Goal: Task Accomplishment & Management: Manage account settings

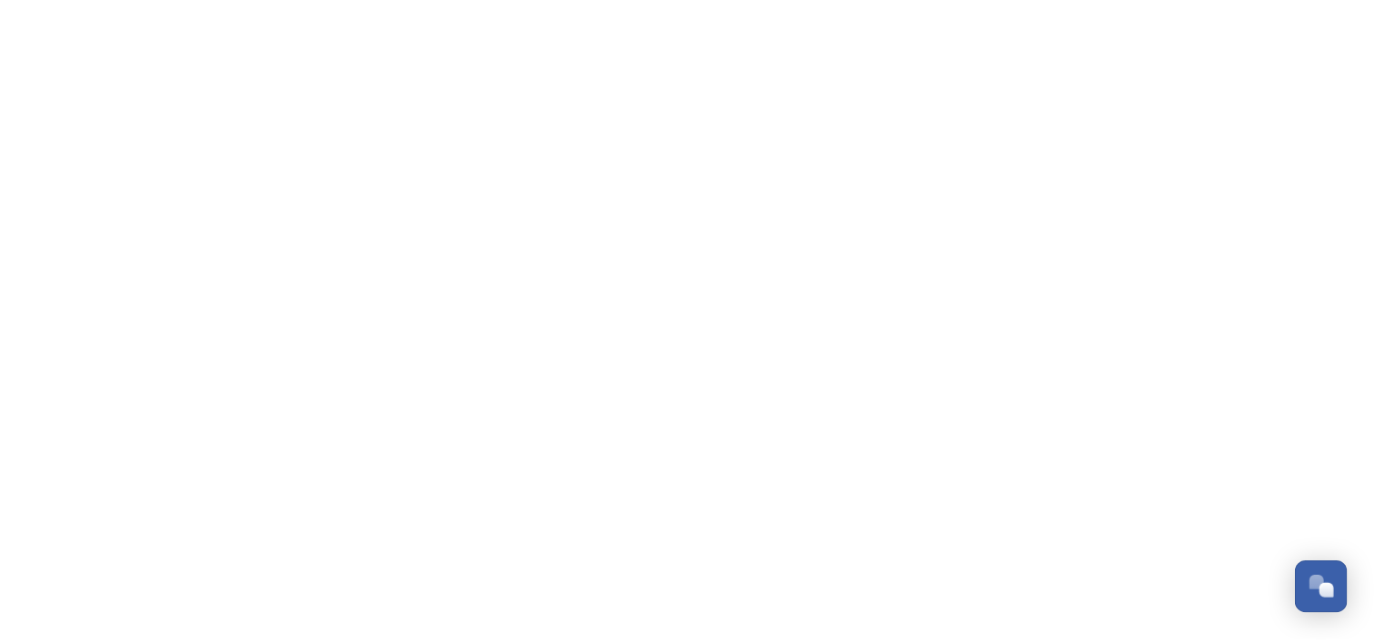
scroll to position [534, 0]
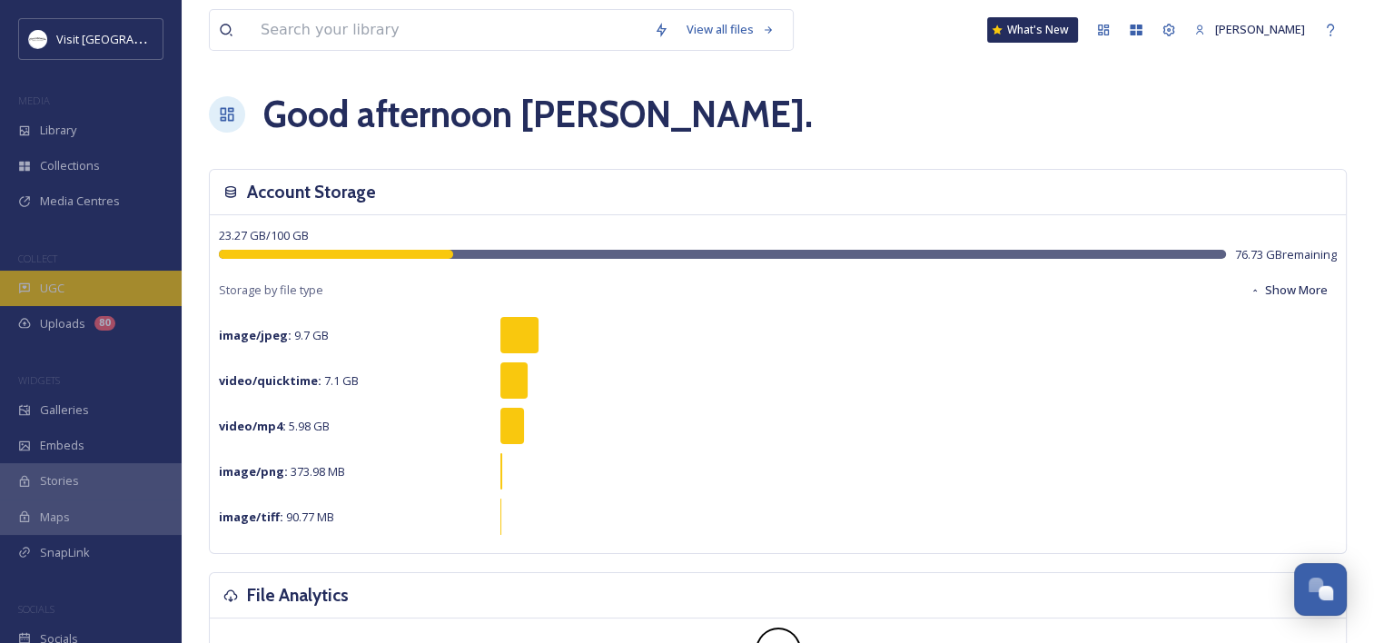
click at [59, 278] on div "UGC" at bounding box center [91, 288] width 182 height 35
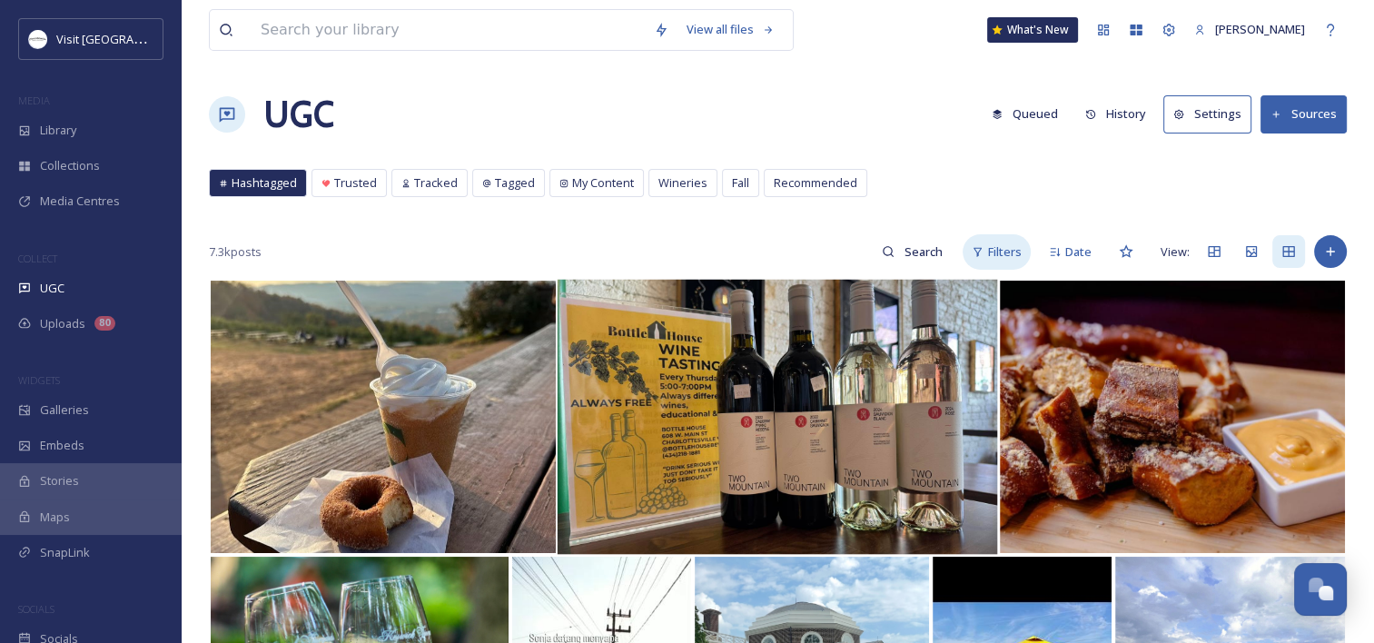
click at [973, 249] on icon at bounding box center [978, 252] width 12 height 12
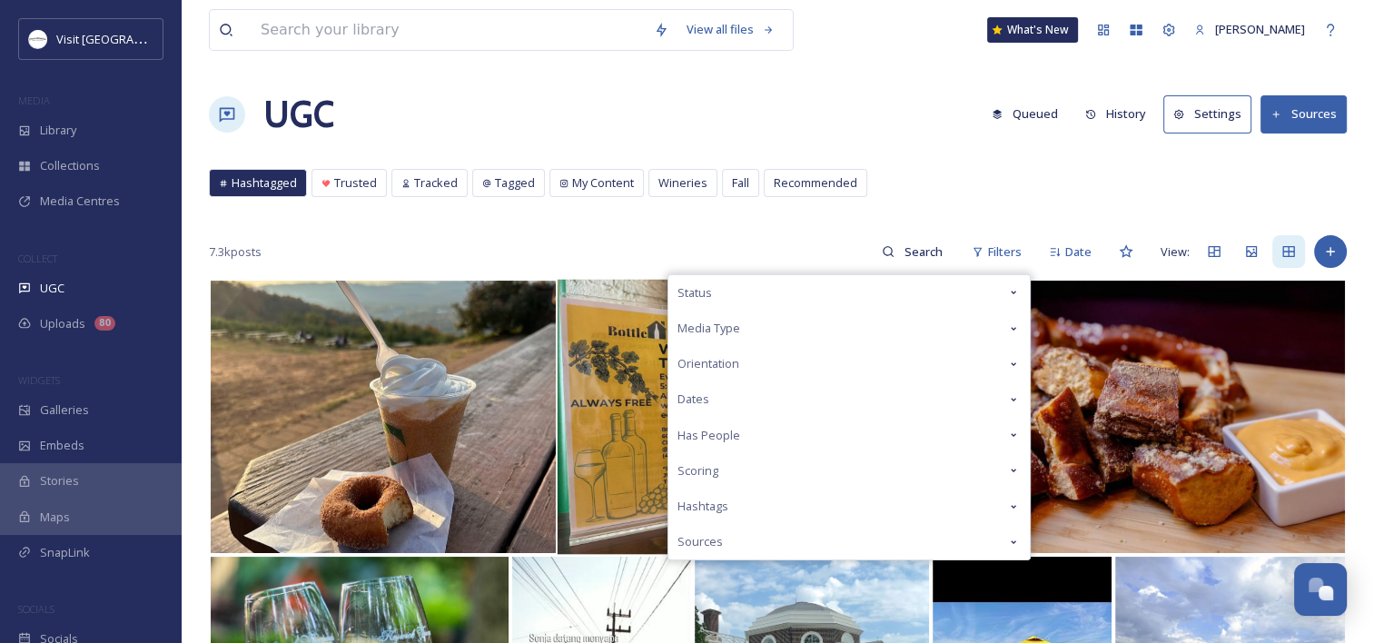
click at [844, 360] on div "Orientation" at bounding box center [848, 363] width 361 height 35
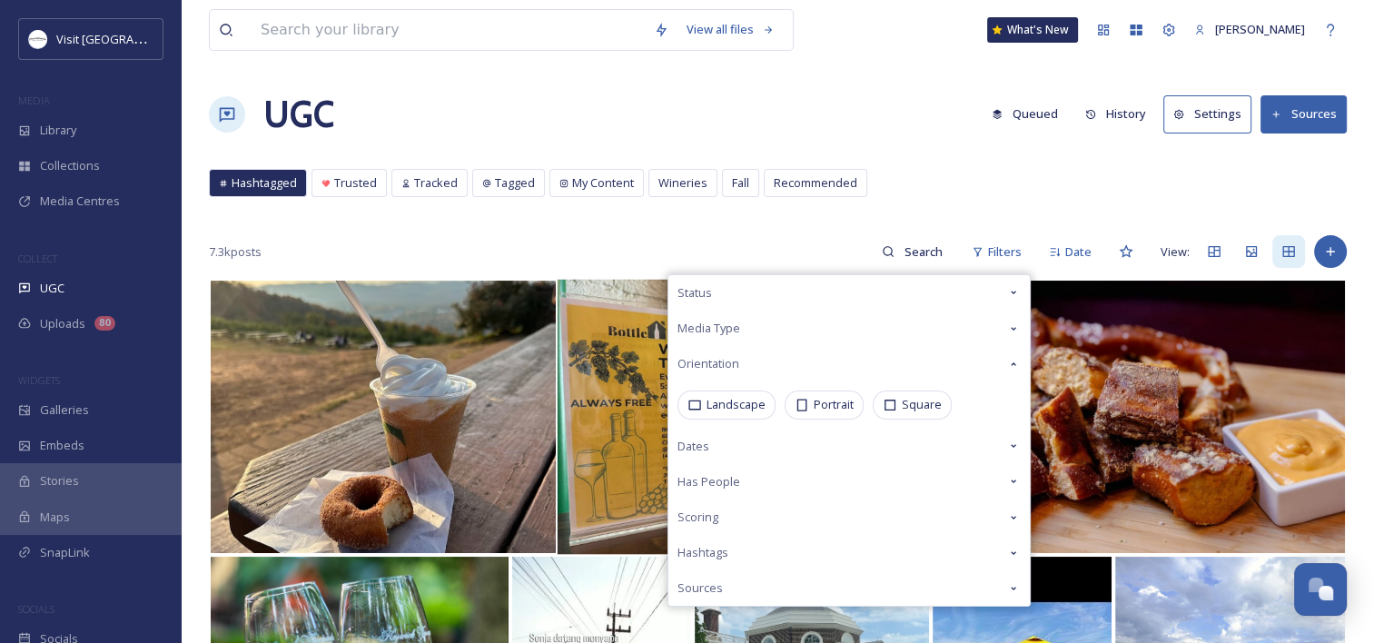
click at [835, 321] on div "Media Type" at bounding box center [848, 328] width 361 height 35
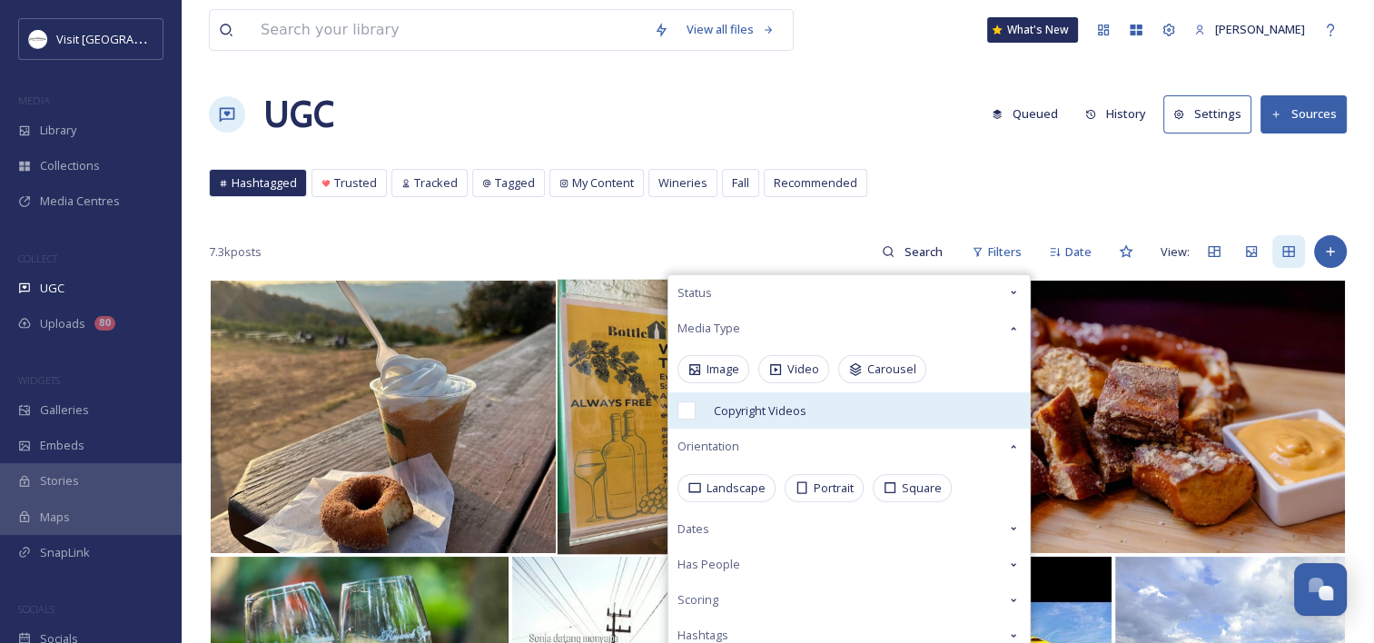
click at [726, 397] on div "Copyright Videos" at bounding box center [848, 410] width 361 height 36
checkbox input "true"
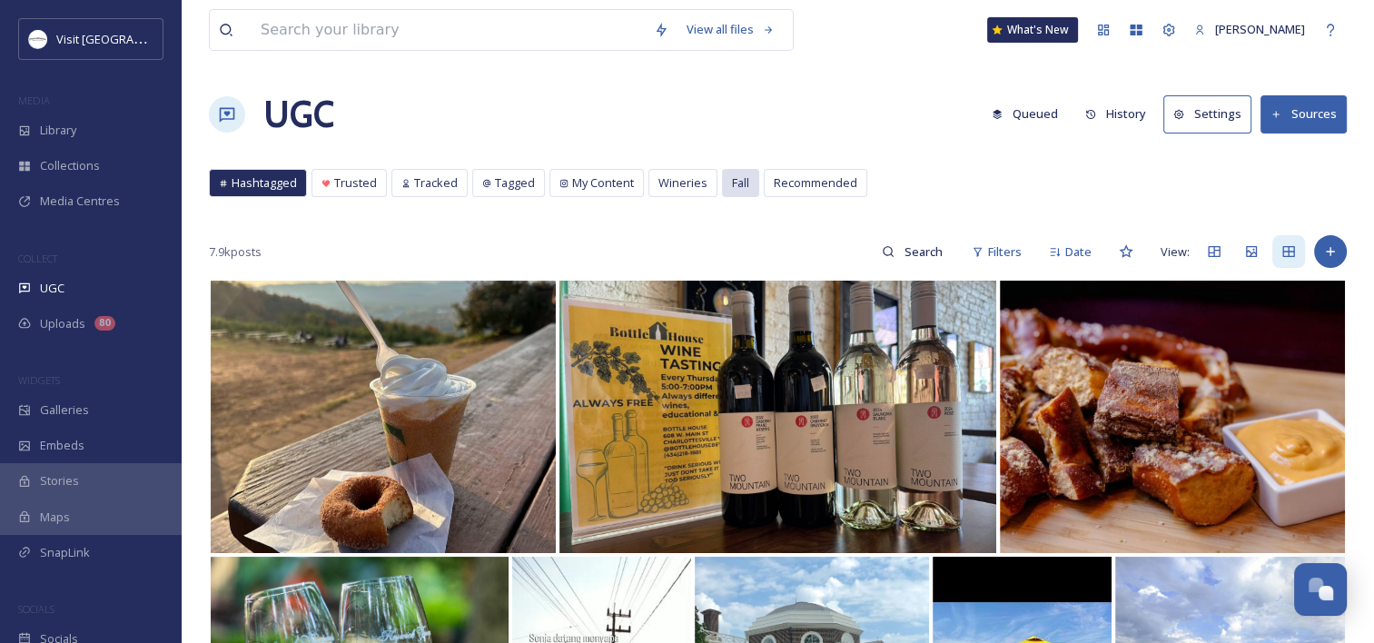
click at [730, 171] on div "Fall" at bounding box center [740, 183] width 35 height 26
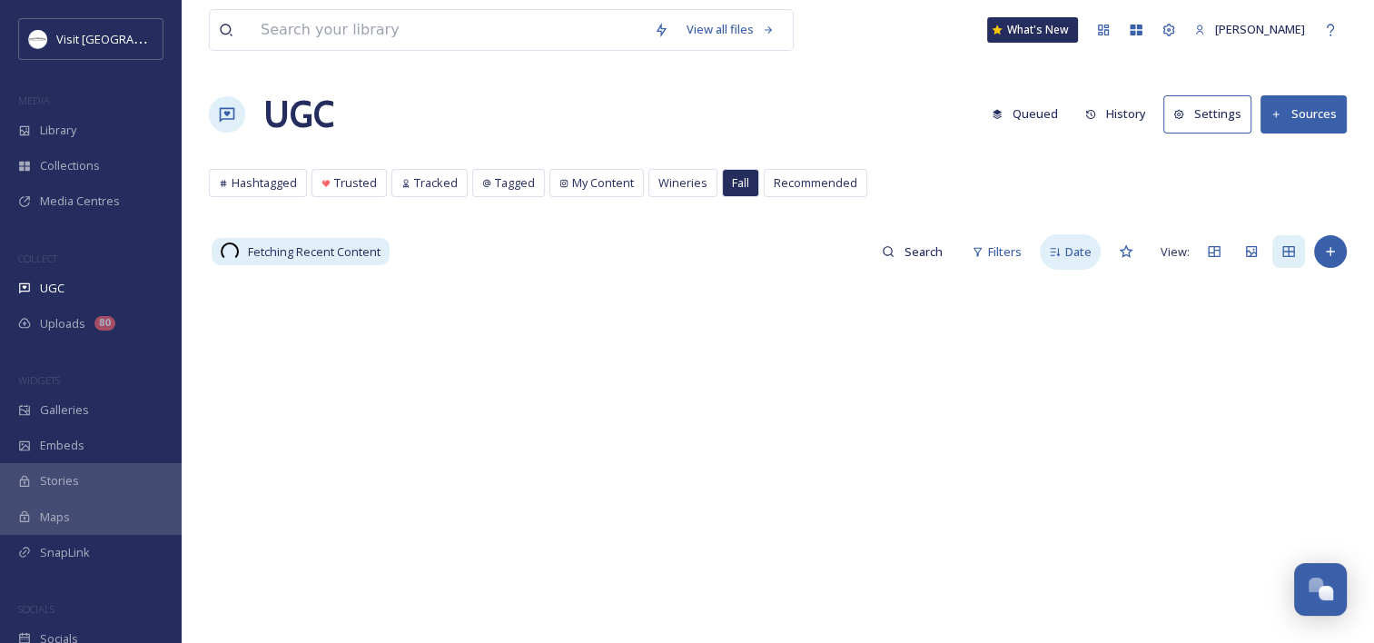
drag, startPoint x: 1068, startPoint y: 242, endPoint x: 1072, endPoint y: 232, distance: 9.8
click at [1070, 239] on div "Date" at bounding box center [1070, 251] width 61 height 35
click at [1077, 243] on span "Score" at bounding box center [1076, 251] width 32 height 17
drag, startPoint x: 1077, startPoint y: 243, endPoint x: 908, endPoint y: 254, distance: 169.2
click at [908, 254] on input at bounding box center [923, 251] width 59 height 36
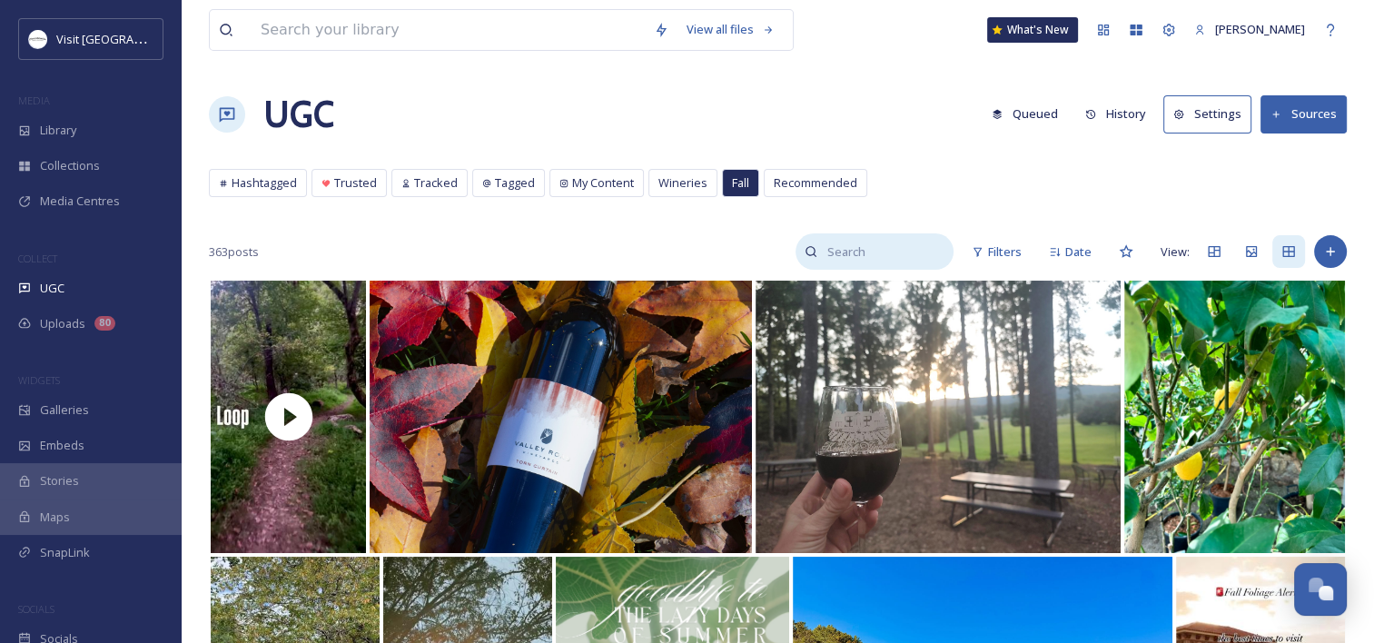
click at [857, 242] on input at bounding box center [885, 251] width 136 height 36
click at [1006, 243] on span "Filters" at bounding box center [1005, 251] width 34 height 17
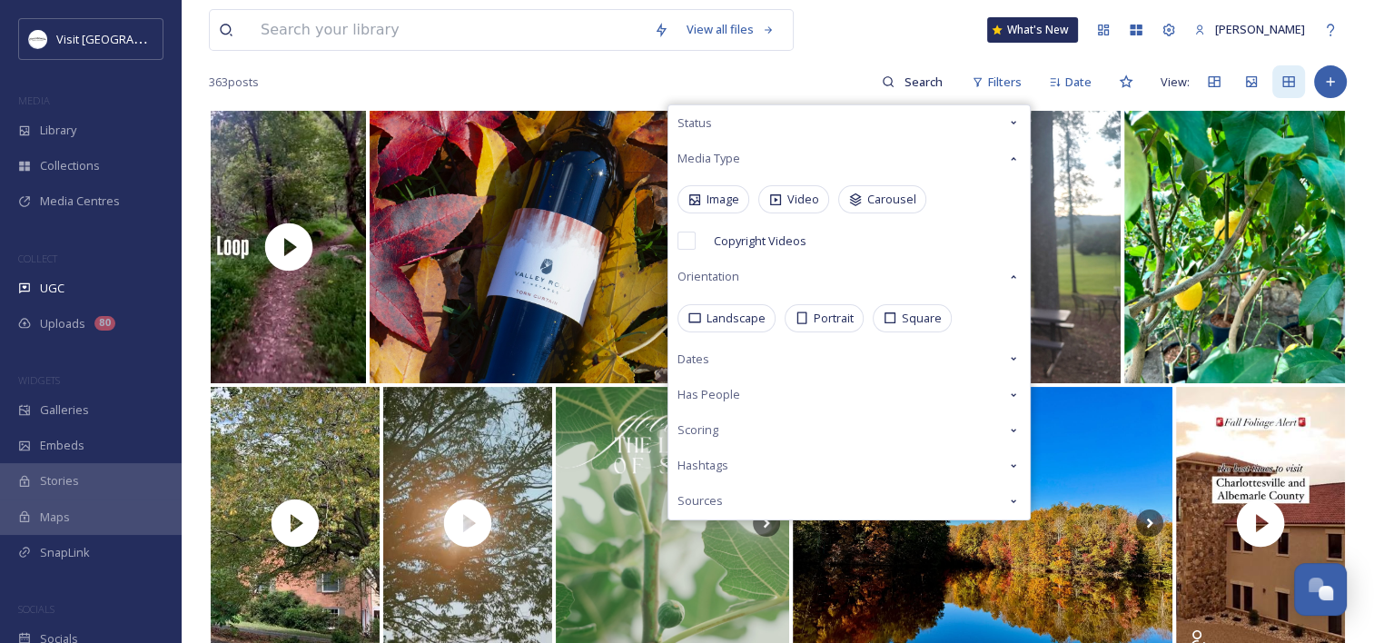
scroll to position [182, 0]
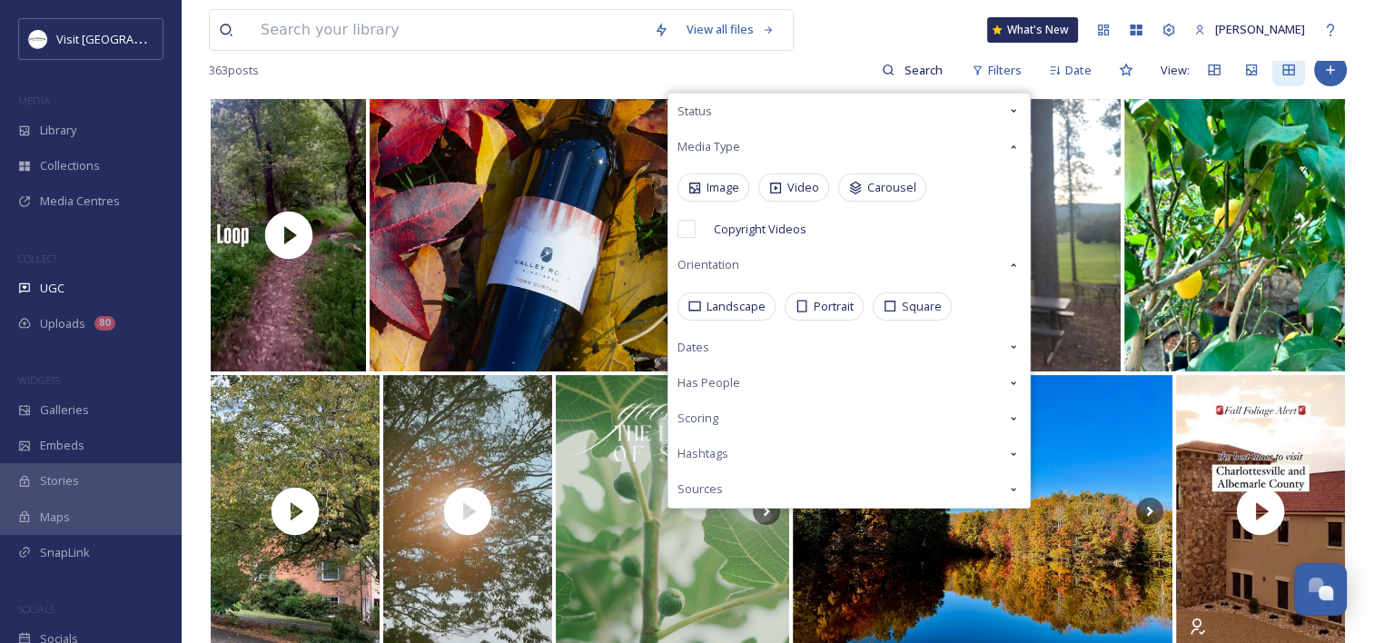
click at [770, 338] on div "Dates" at bounding box center [848, 347] width 361 height 35
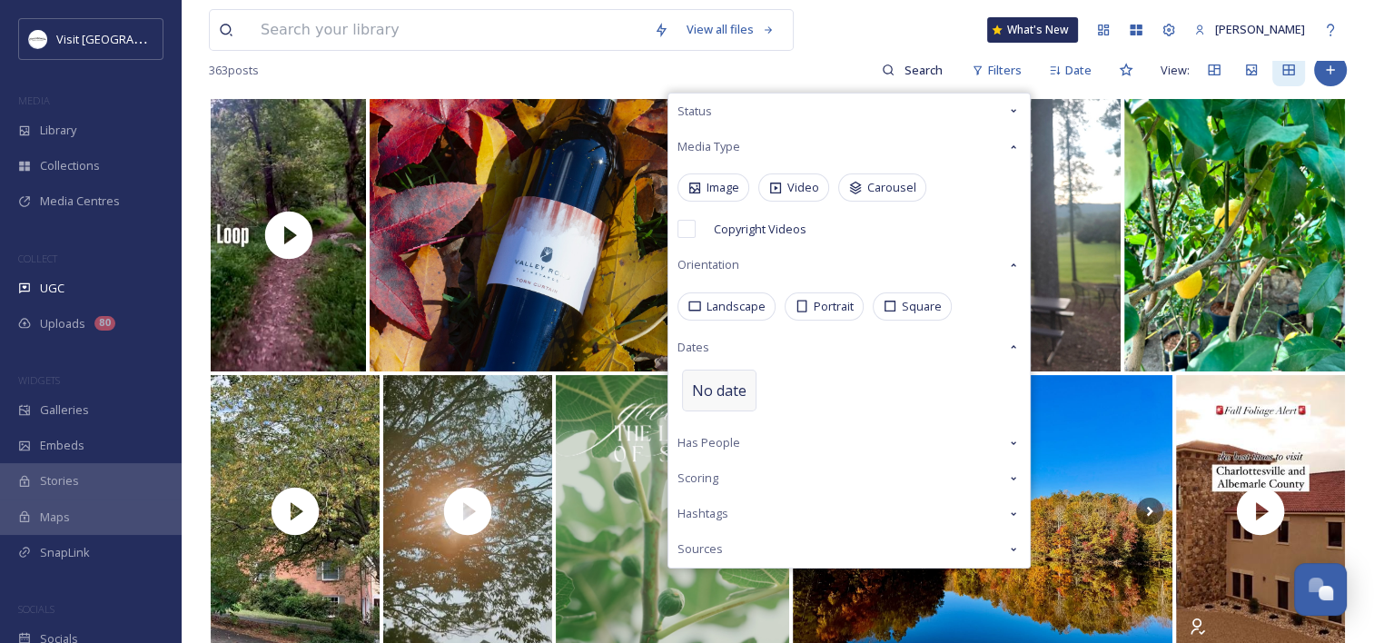
click at [719, 392] on span "No date" at bounding box center [719, 391] width 54 height 22
select select "8"
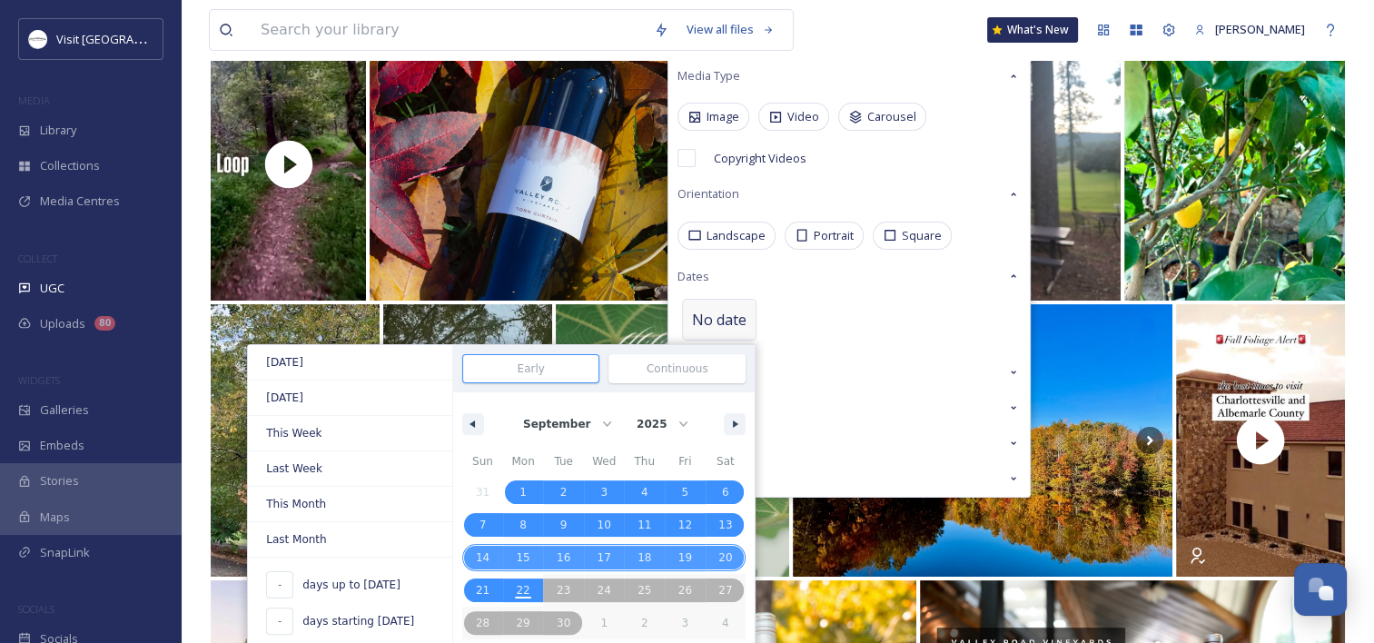
scroll to position [363, 0]
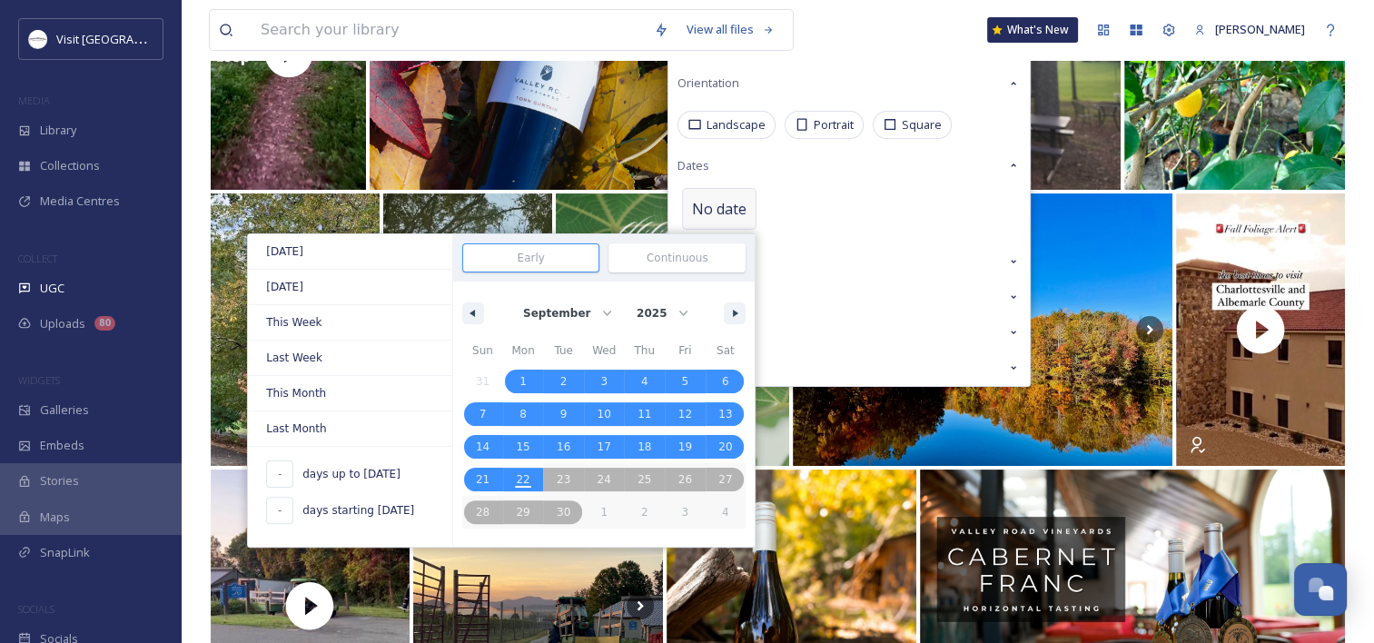
click at [527, 246] on input at bounding box center [530, 257] width 135 height 27
click at [525, 253] on input at bounding box center [530, 257] width 135 height 27
click at [548, 319] on select "January February March April May June July August September October November De…" at bounding box center [566, 313] width 104 height 35
click at [648, 304] on select "2025 2024 2023" at bounding box center [660, 313] width 67 height 35
select select "2024"
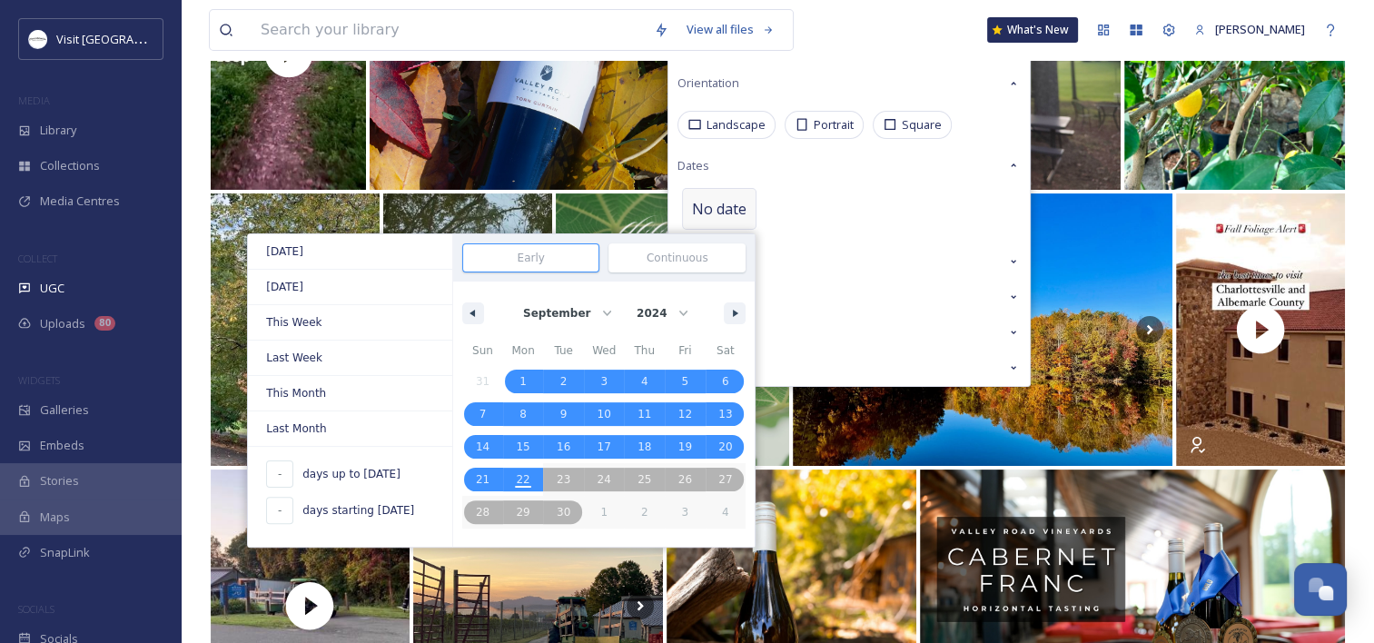
click at [627, 296] on select "2025 2024 2023" at bounding box center [660, 313] width 67 height 35
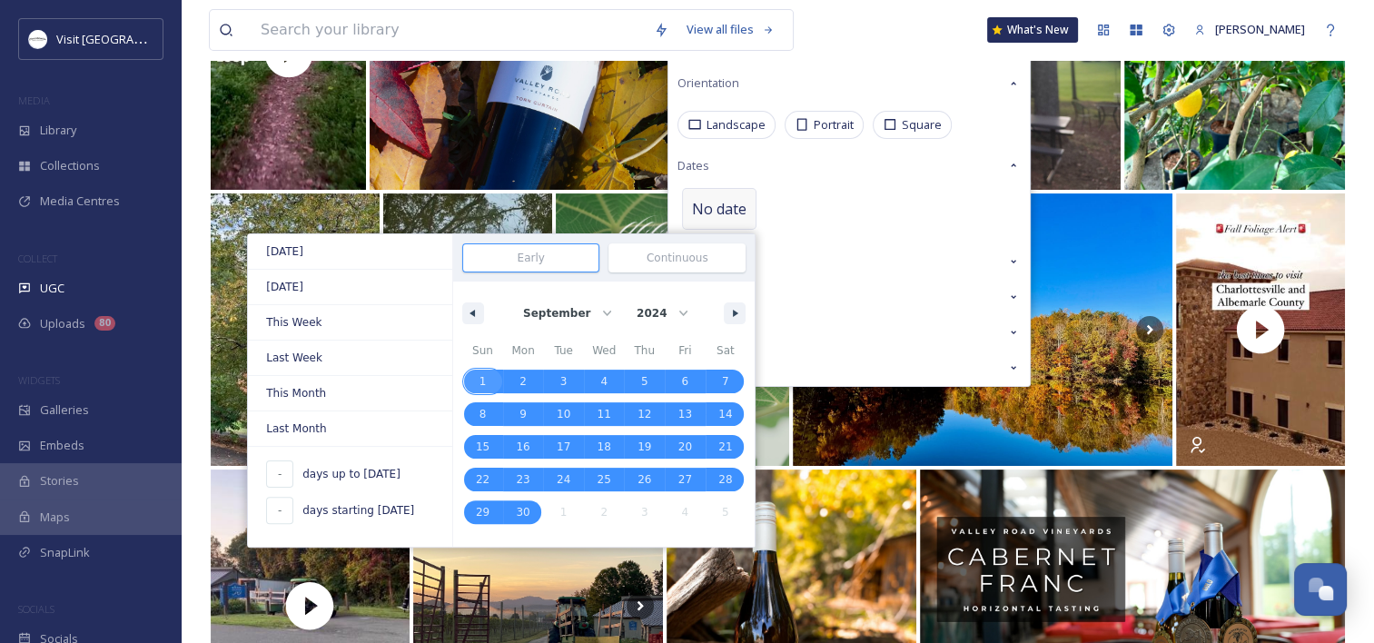
click at [486, 370] on span "1" at bounding box center [482, 382] width 41 height 24
type input "[DATE]"
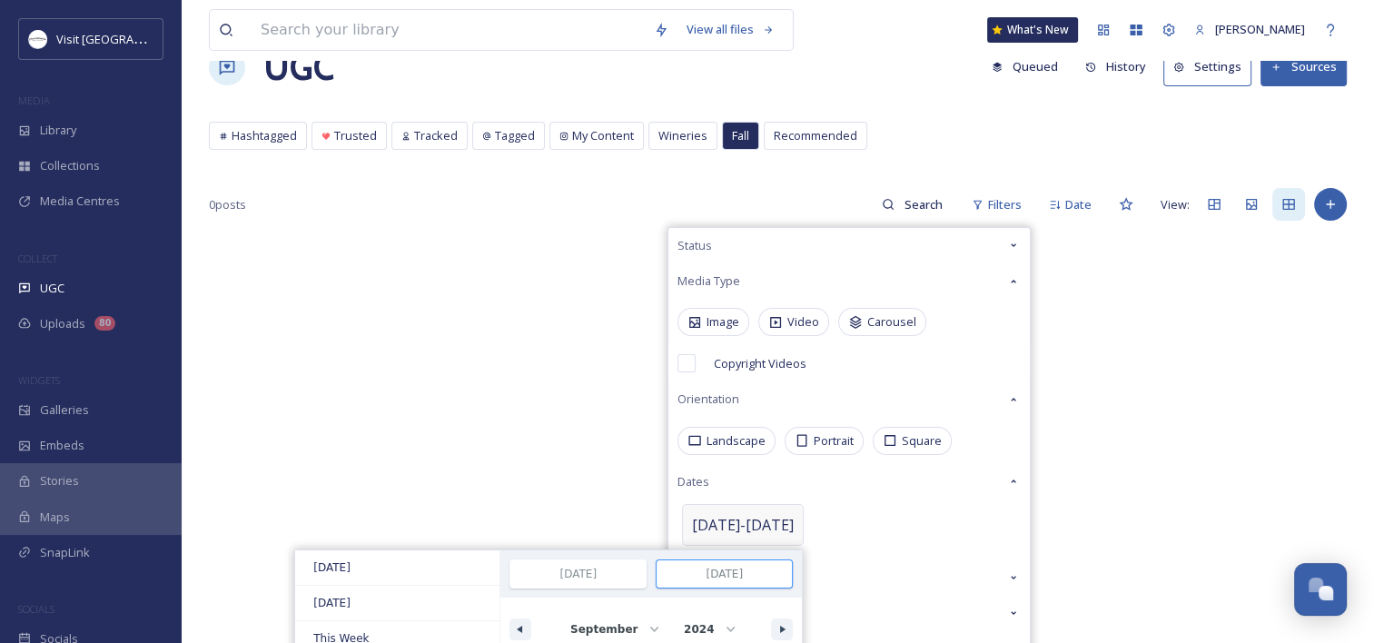
scroll to position [91, 0]
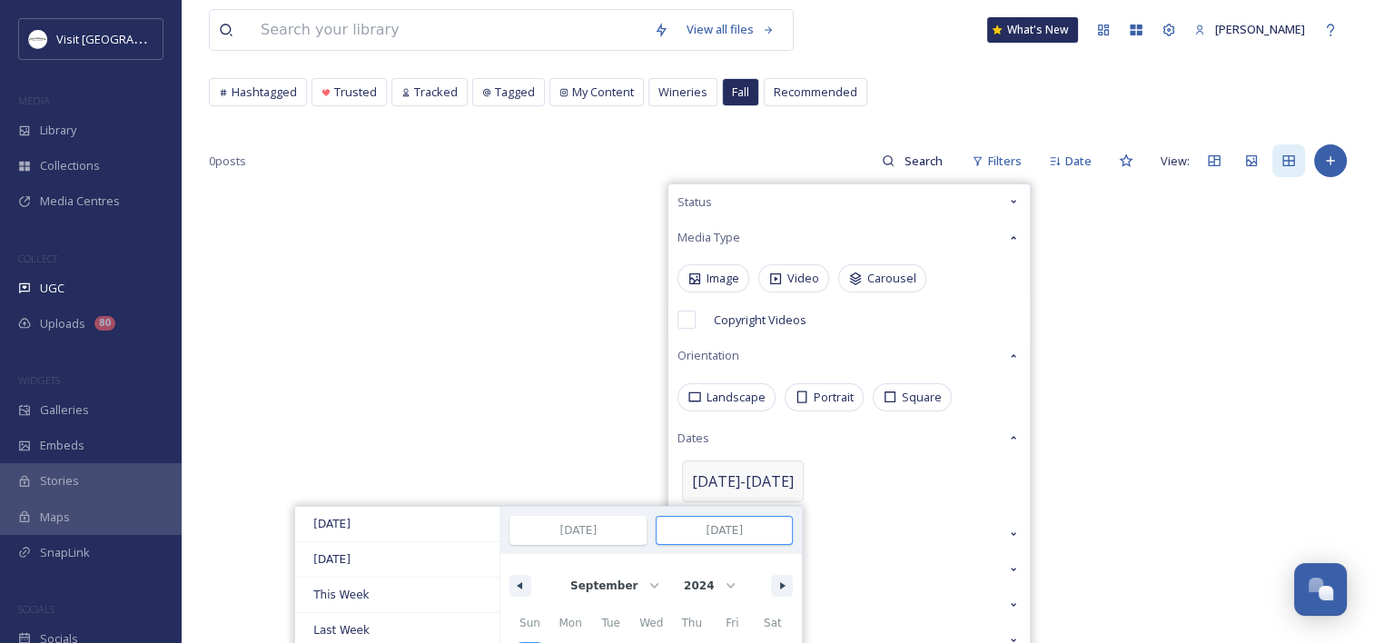
click at [764, 460] on div "[DATE] - [DATE] [DATE] [DATE] This Week Last Week This Month Last Month - days …" at bounding box center [743, 481] width 122 height 42
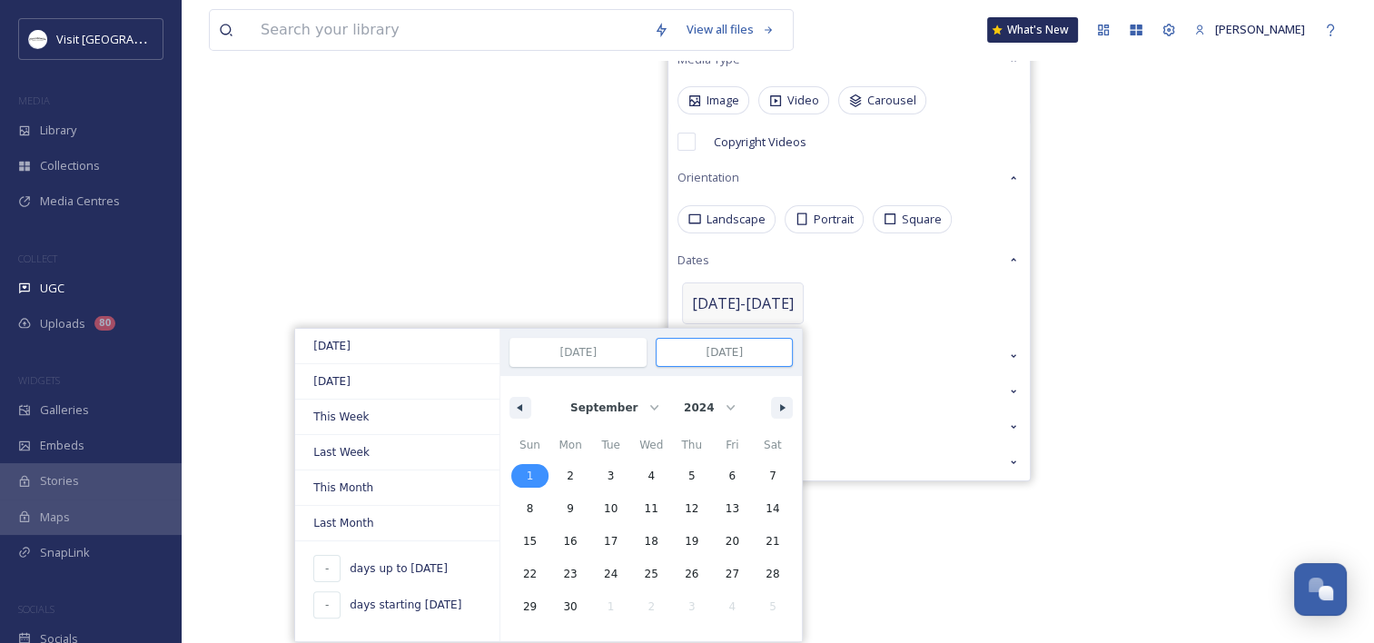
scroll to position [278, 0]
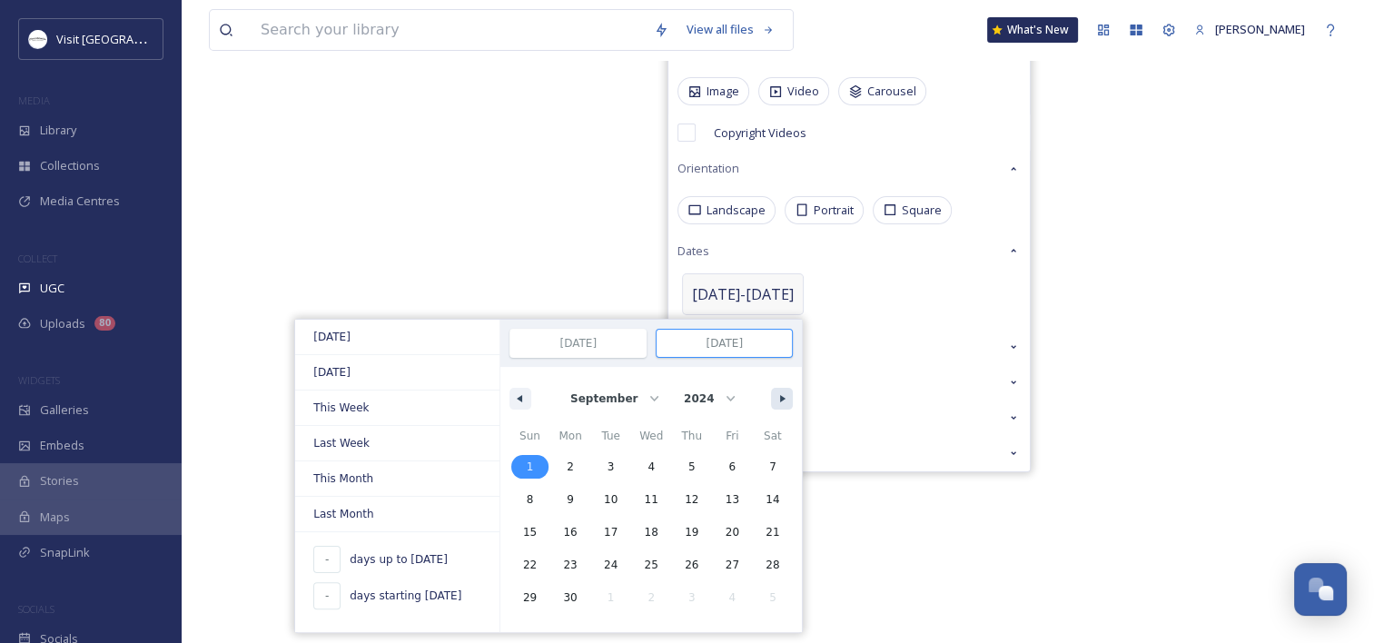
click at [771, 403] on button "button" at bounding box center [782, 399] width 22 height 22
click at [780, 396] on icon "button" at bounding box center [784, 398] width 9 height 7
select select "10"
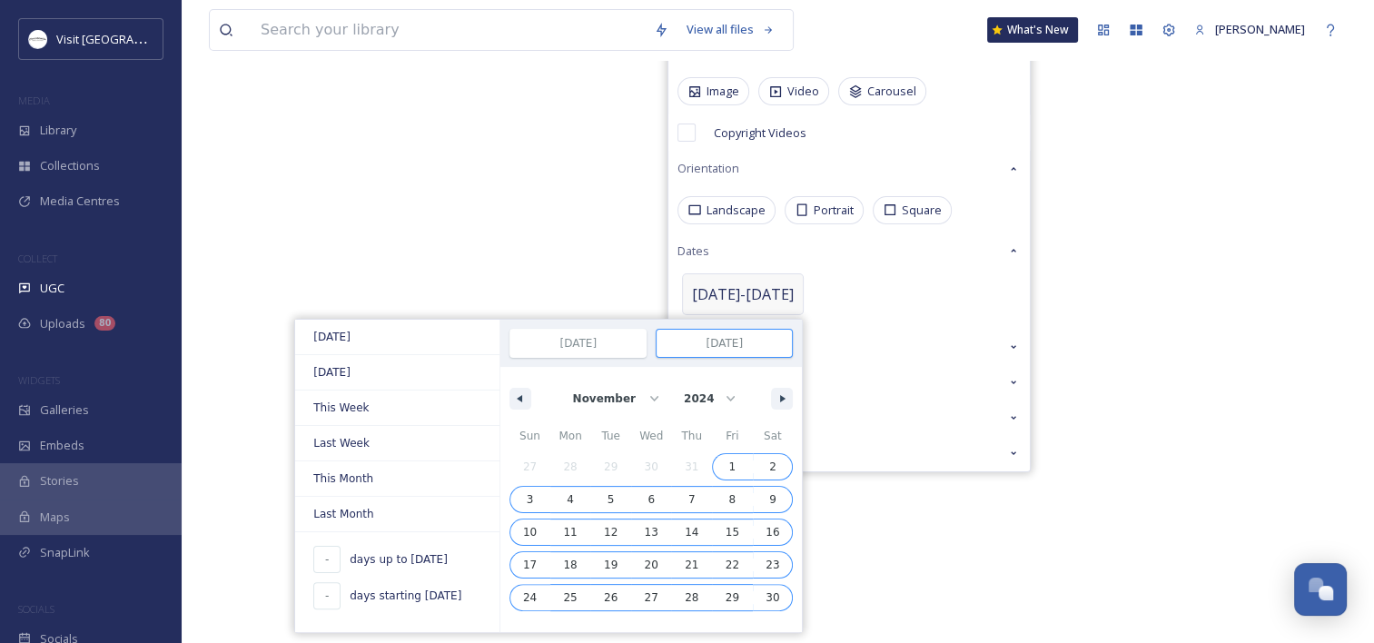
click at [766, 588] on span "30" at bounding box center [773, 598] width 41 height 24
type input "[DATE]"
select select "8"
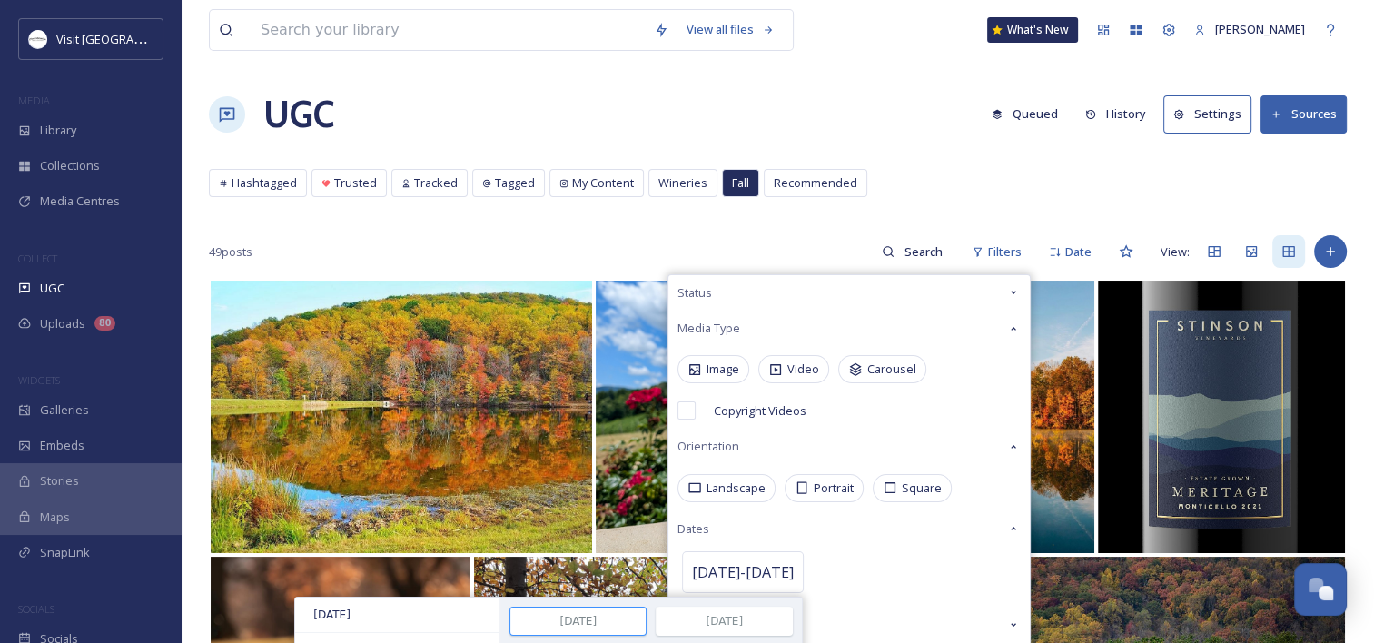
click at [653, 114] on div "UGC Queued History Settings Sources" at bounding box center [778, 114] width 1138 height 54
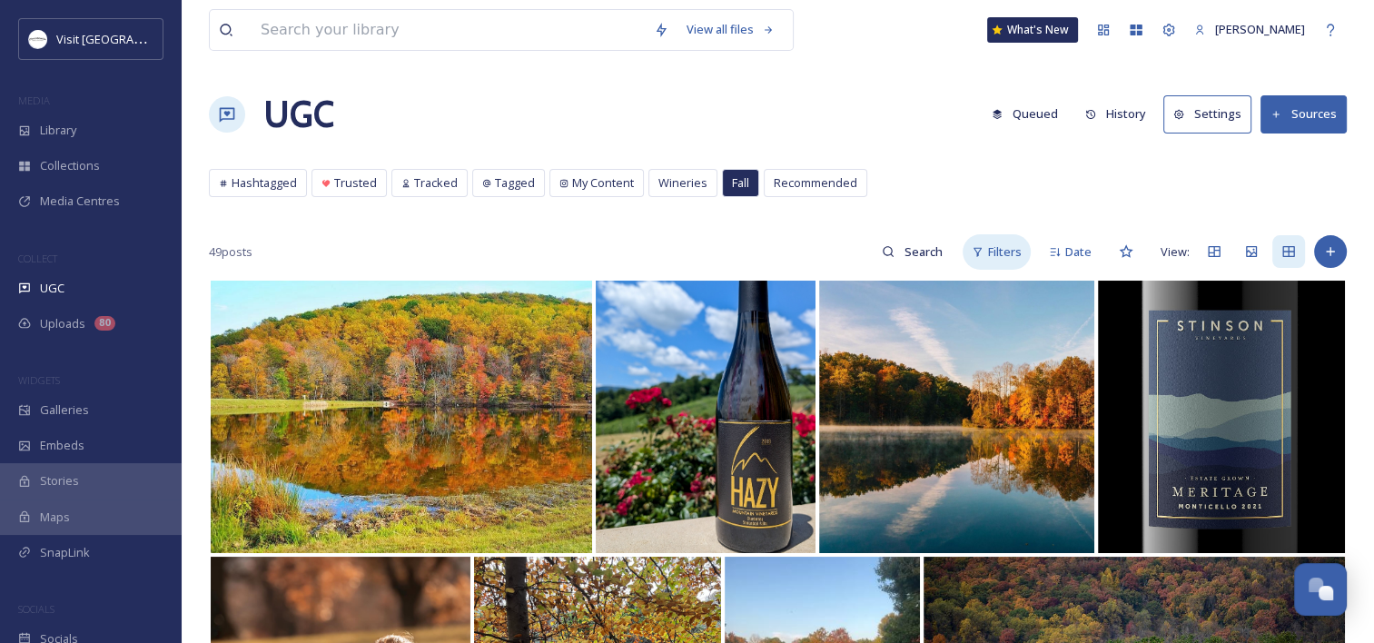
click at [1019, 249] on span "Filters" at bounding box center [1005, 251] width 34 height 17
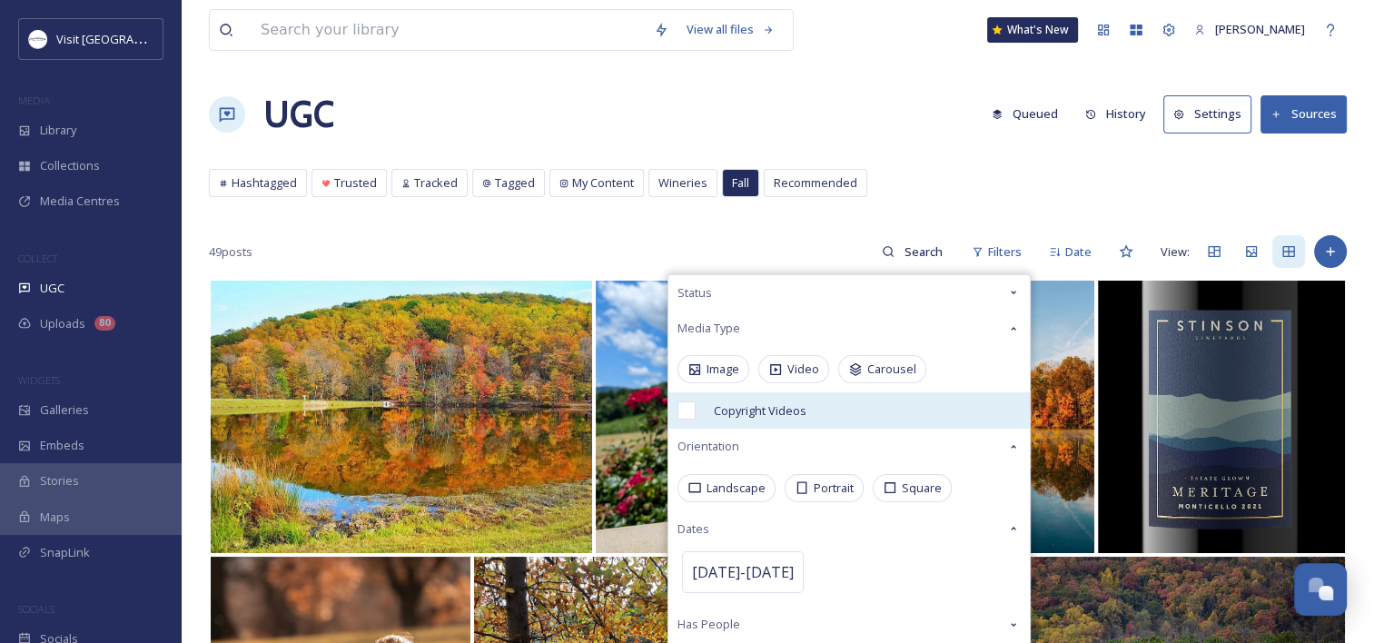
click at [752, 408] on span "Copyright Videos" at bounding box center [760, 410] width 93 height 17
checkbox input "true"
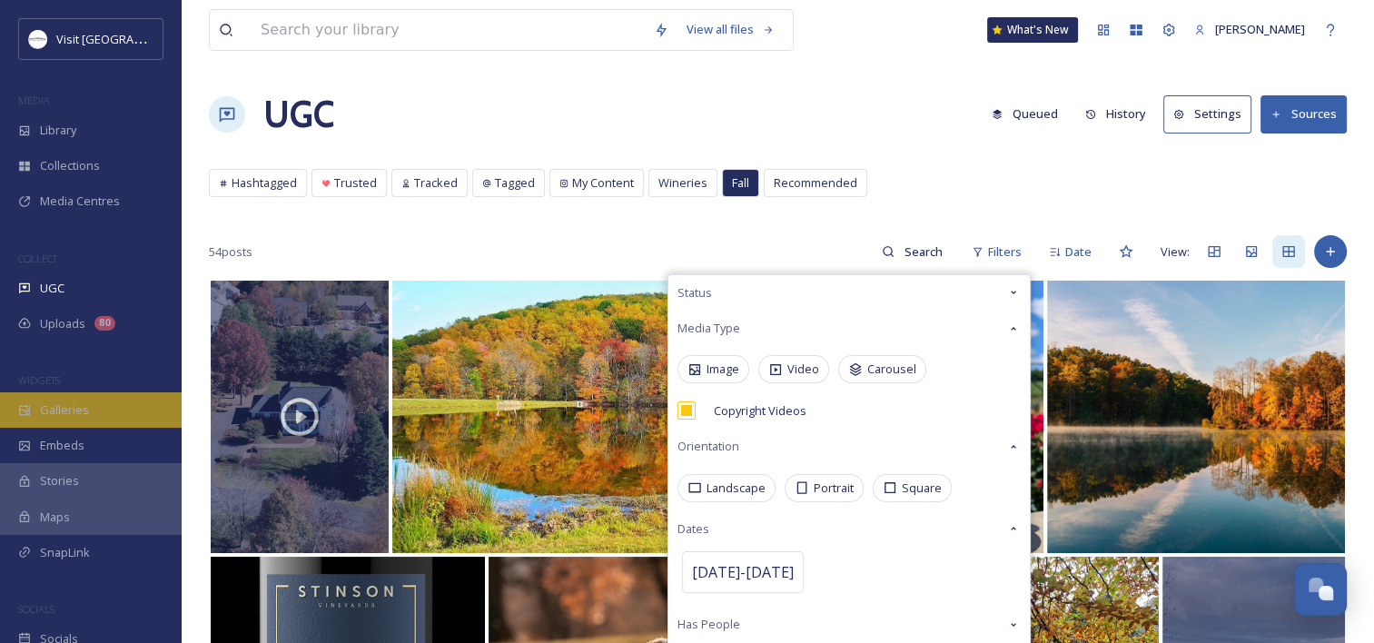
click at [84, 399] on div "Galleries" at bounding box center [91, 409] width 182 height 35
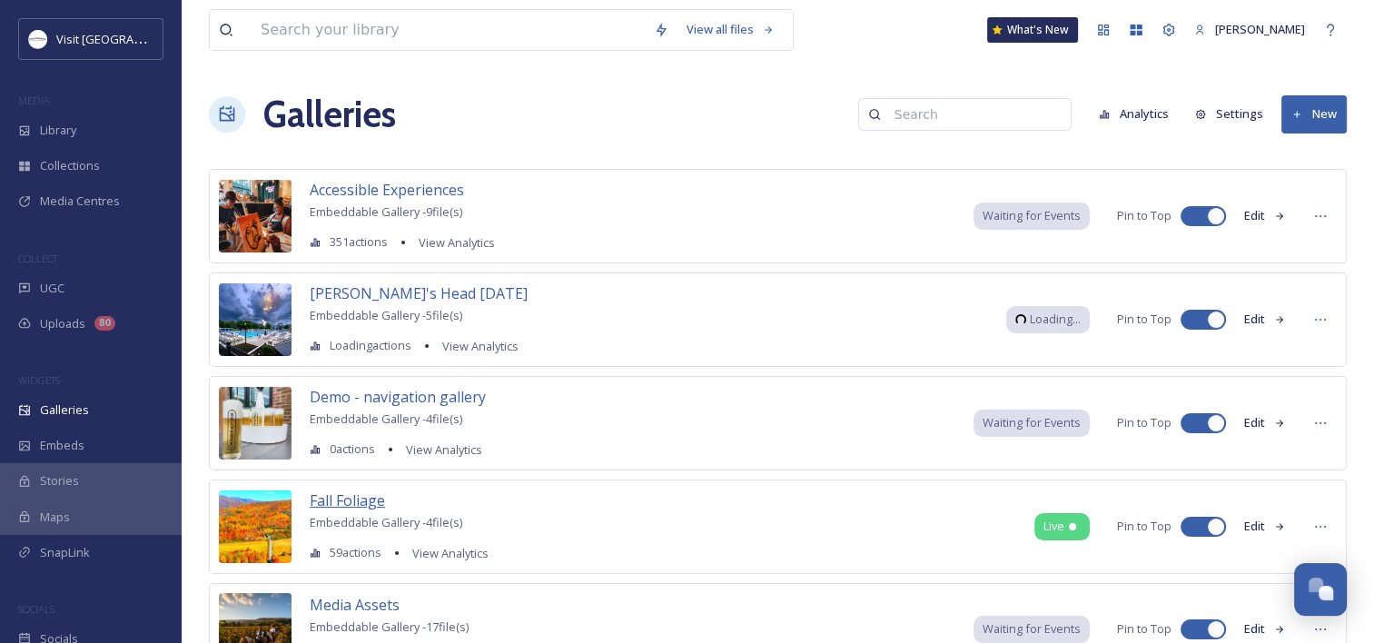
click at [360, 494] on span "Fall Foliage" at bounding box center [347, 500] width 75 height 20
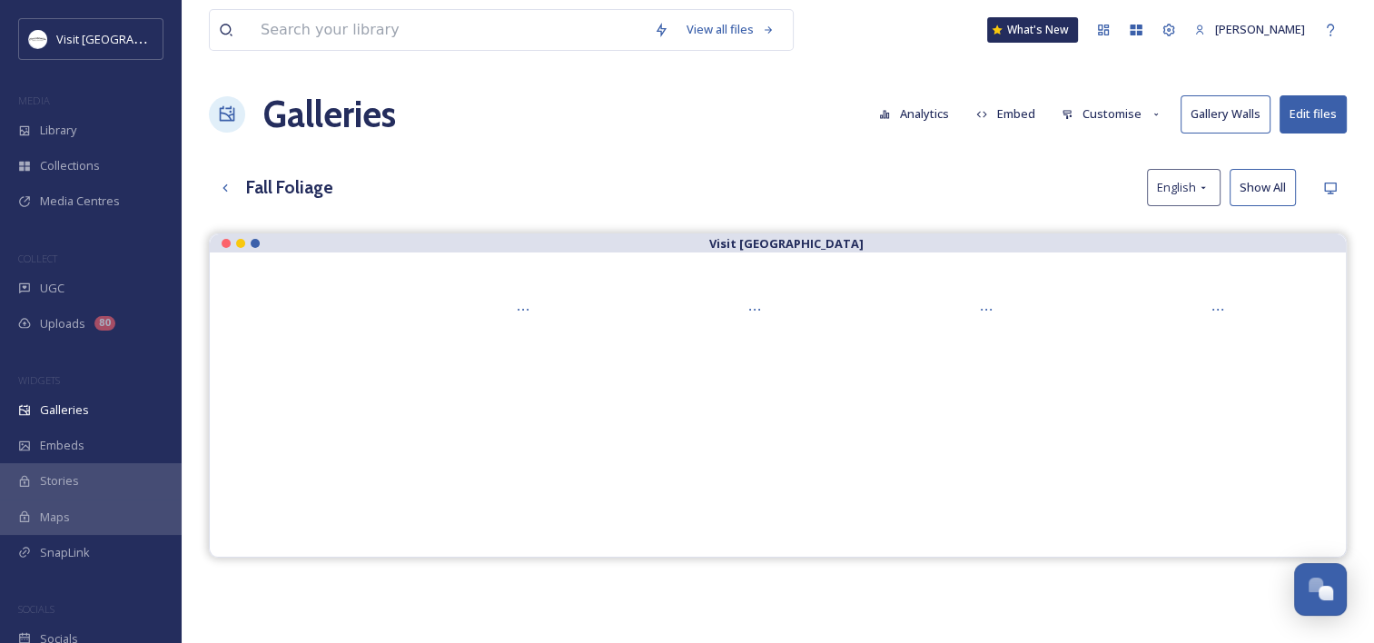
click at [1298, 106] on button "Edit files" at bounding box center [1312, 113] width 67 height 37
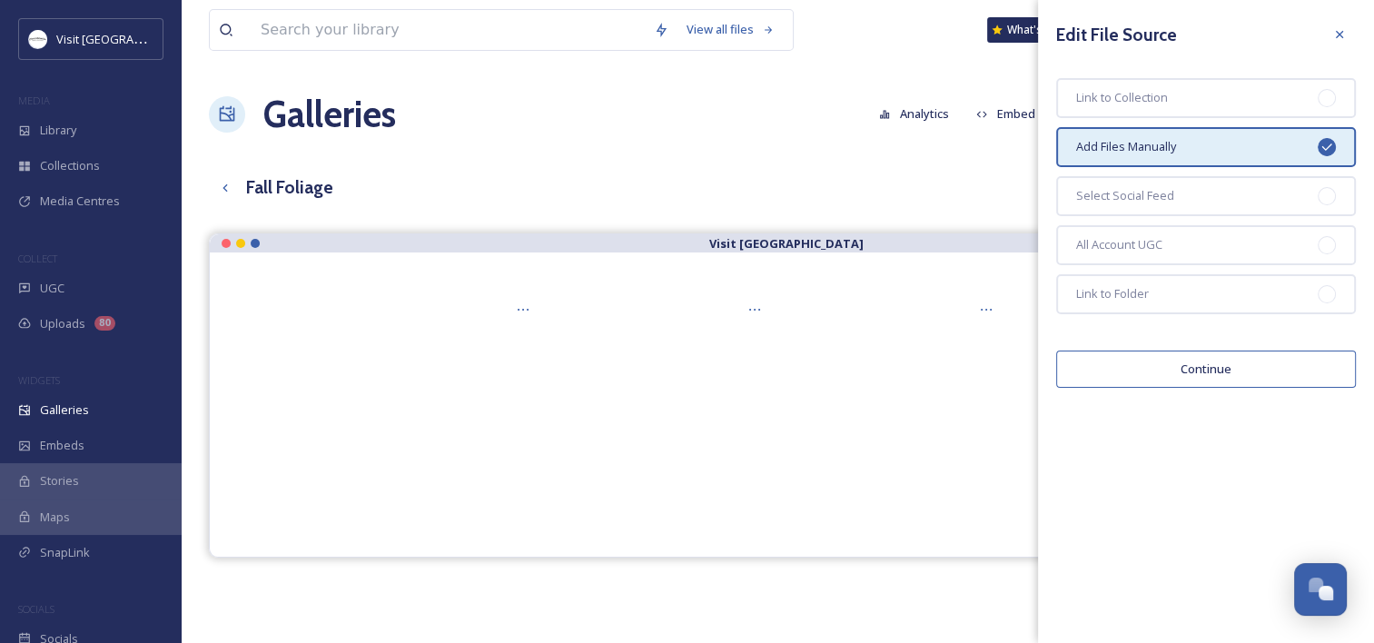
click at [1152, 360] on button "Continue" at bounding box center [1206, 369] width 300 height 37
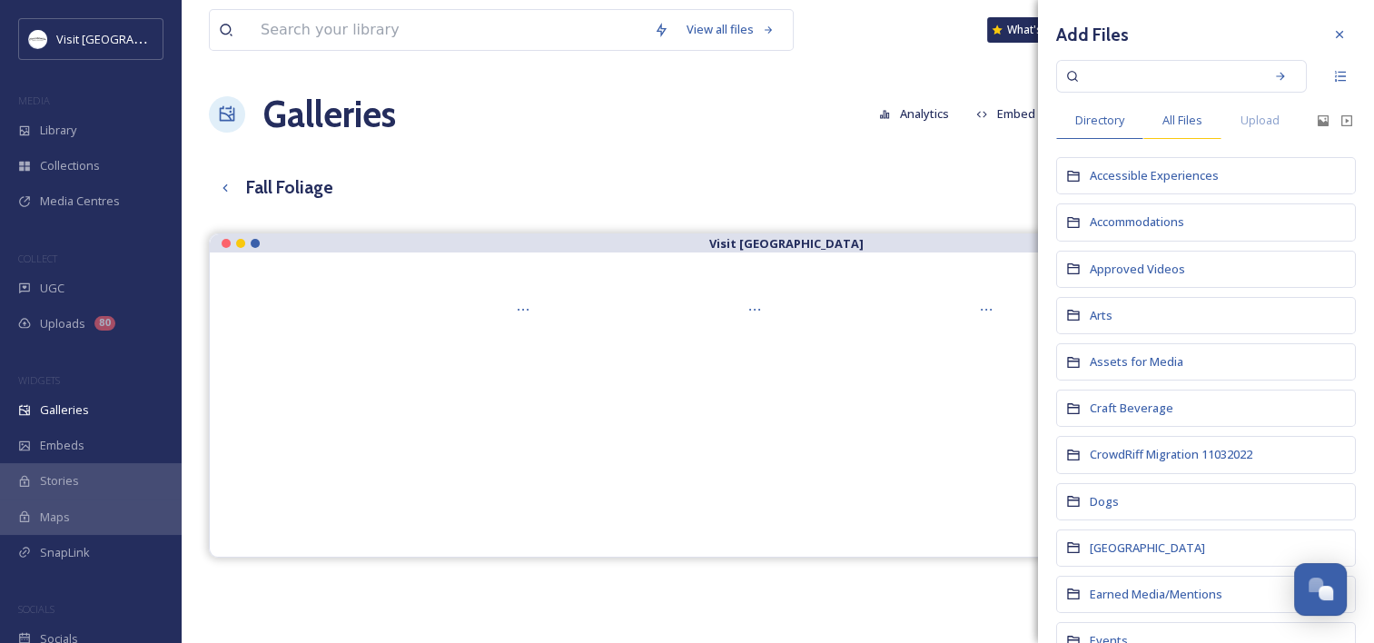
click at [1188, 120] on span "All Files" at bounding box center [1182, 120] width 40 height 17
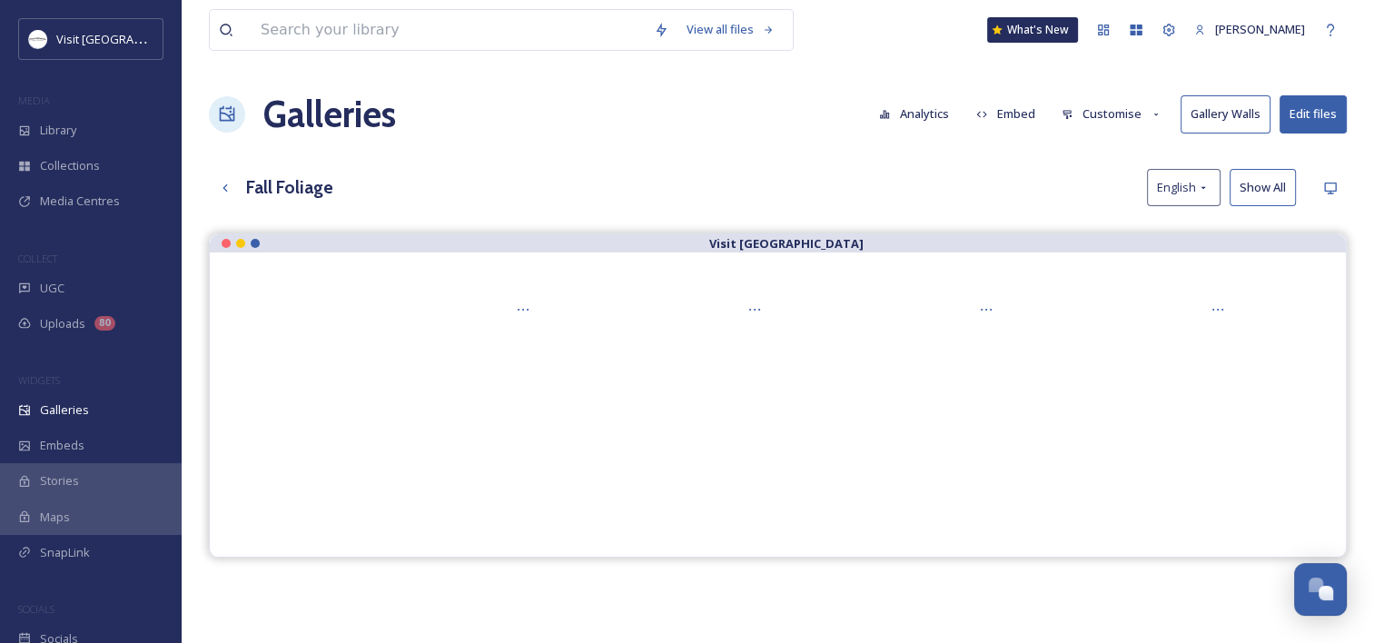
click at [899, 169] on div "Fall Foliage English Show All" at bounding box center [778, 187] width 1138 height 37
click at [1105, 119] on button "Customise" at bounding box center [1111, 113] width 119 height 35
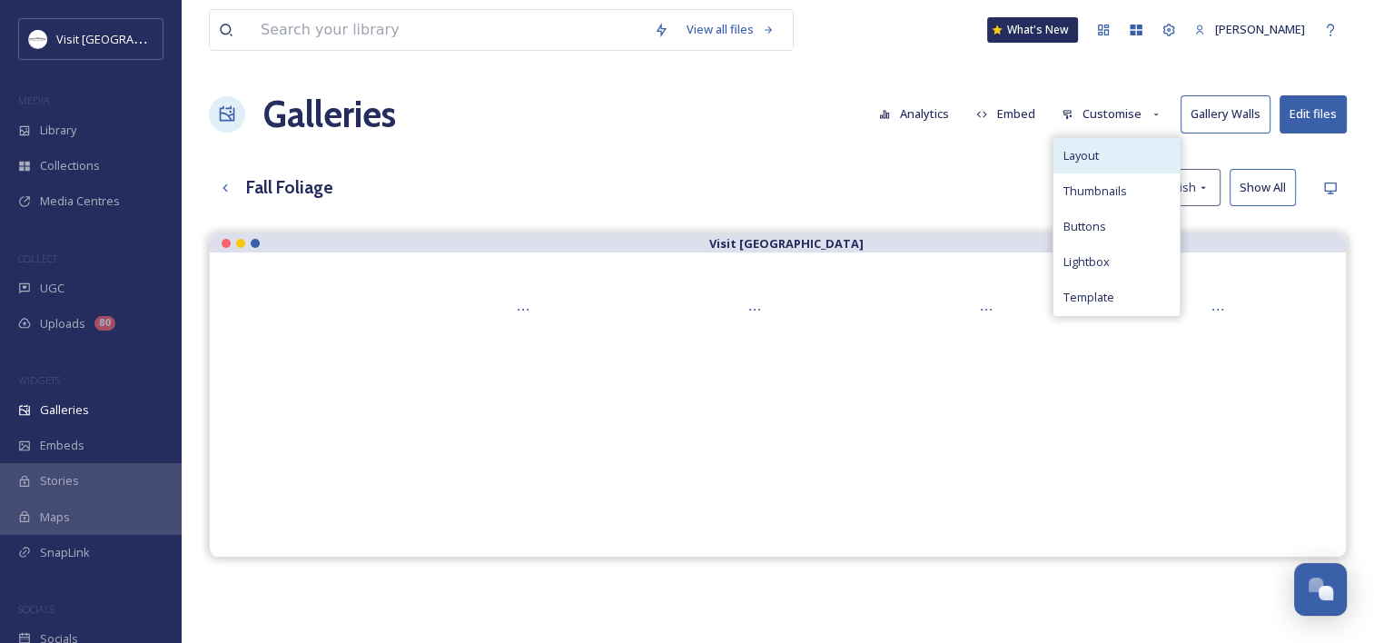
click at [1072, 160] on span "Layout" at bounding box center [1079, 155] width 35 height 17
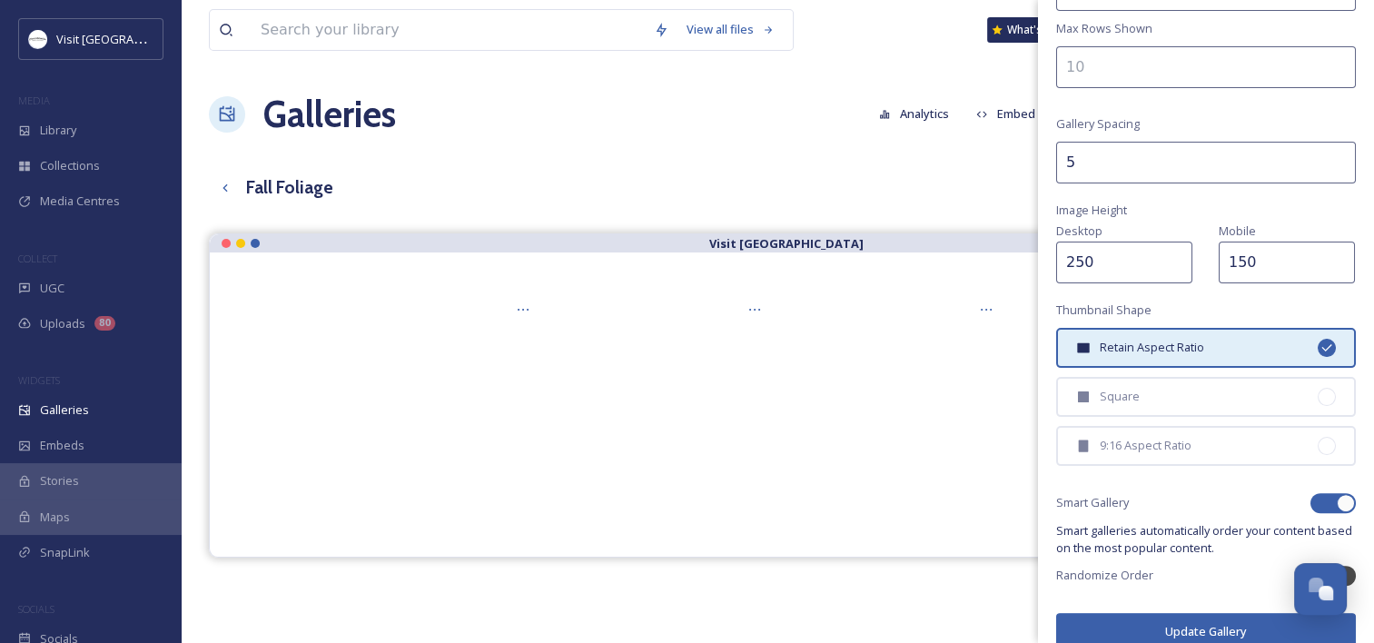
scroll to position [402, 0]
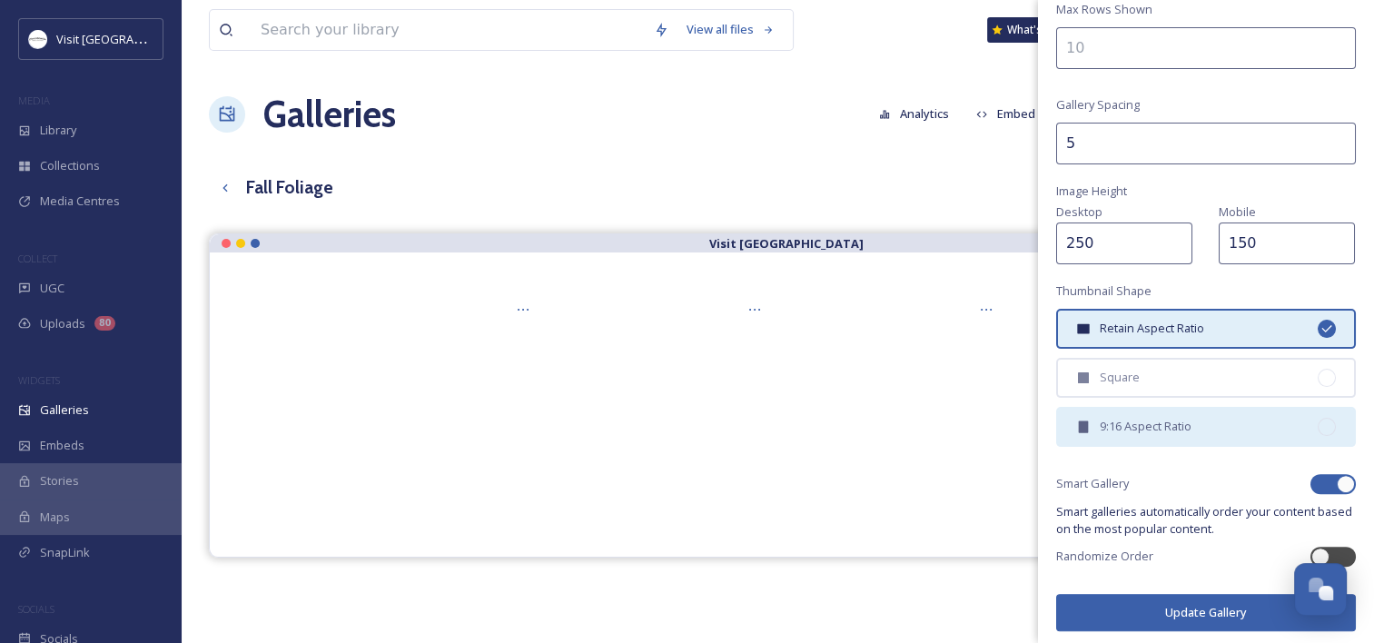
click at [1121, 418] on span "9:16 Aspect Ratio" at bounding box center [1146, 426] width 92 height 17
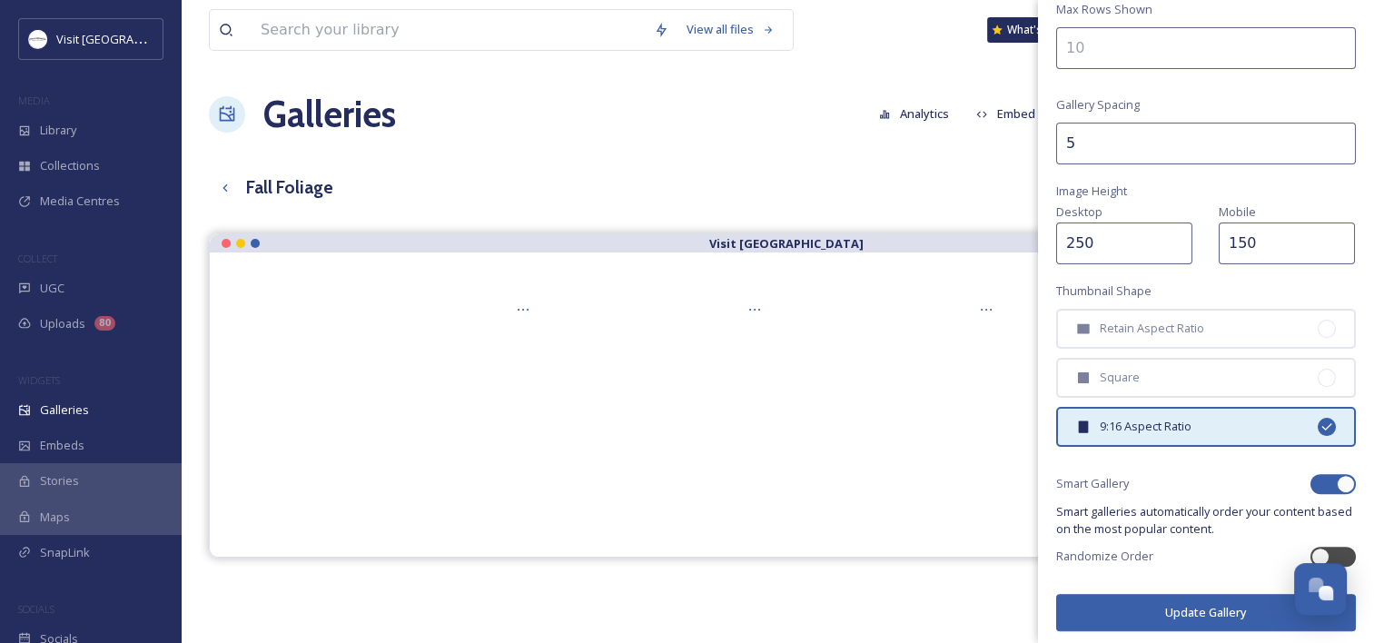
click at [1122, 610] on button "Update Gallery" at bounding box center [1206, 612] width 300 height 37
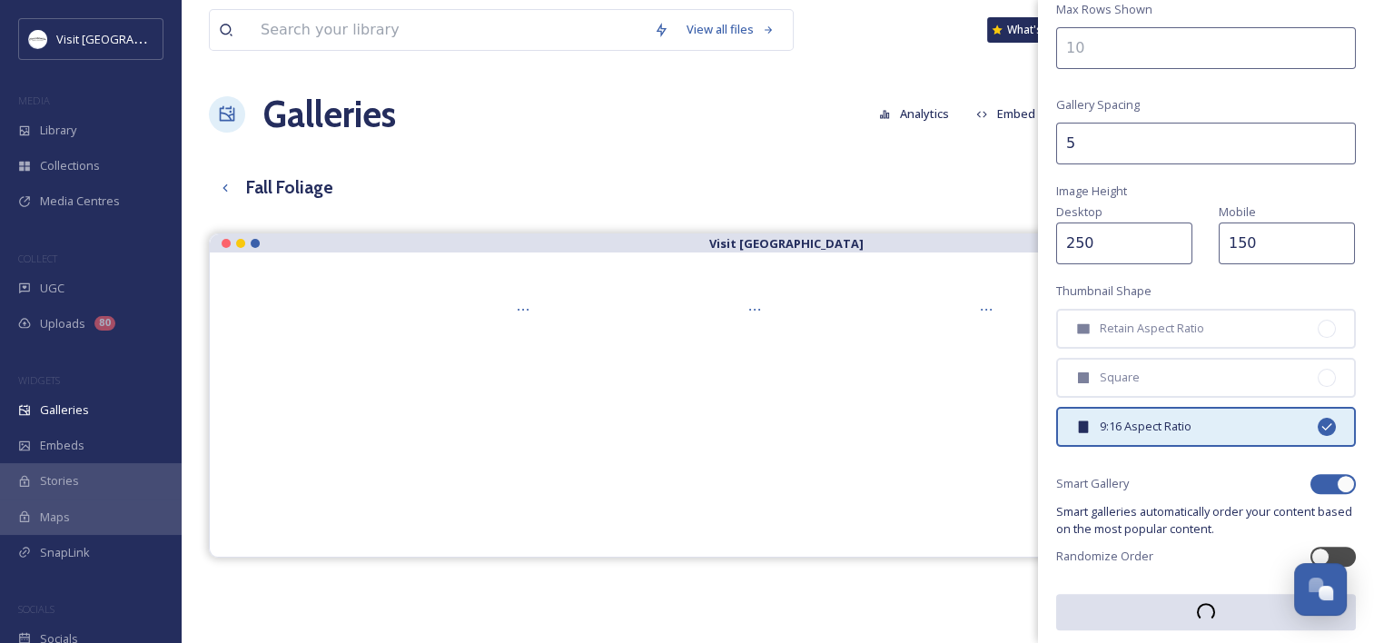
scroll to position [401, 0]
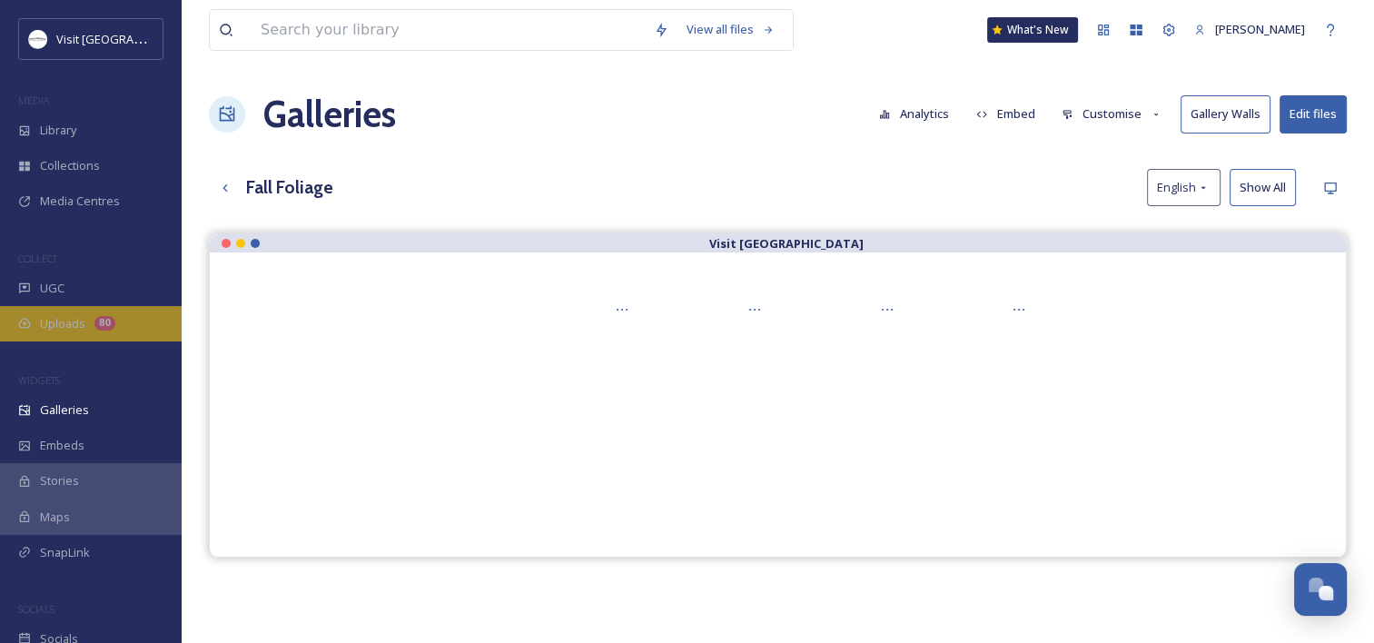
click at [36, 318] on div "Uploads 80" at bounding box center [91, 323] width 182 height 35
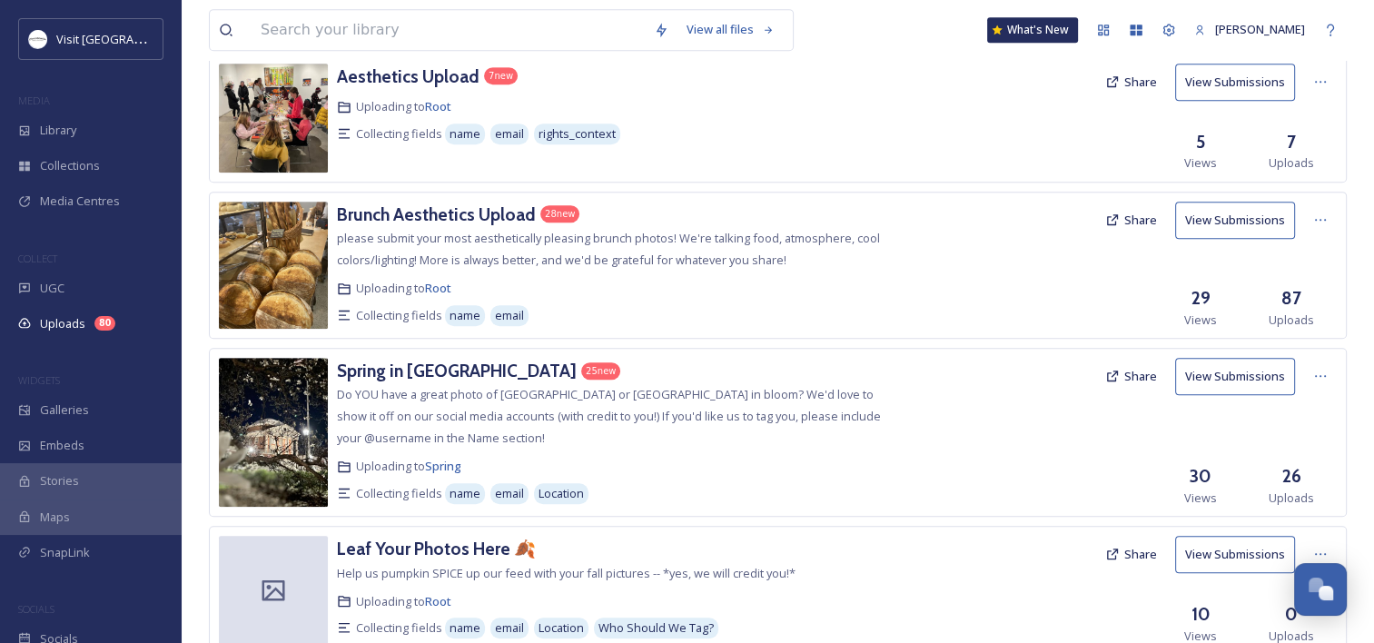
scroll to position [944, 0]
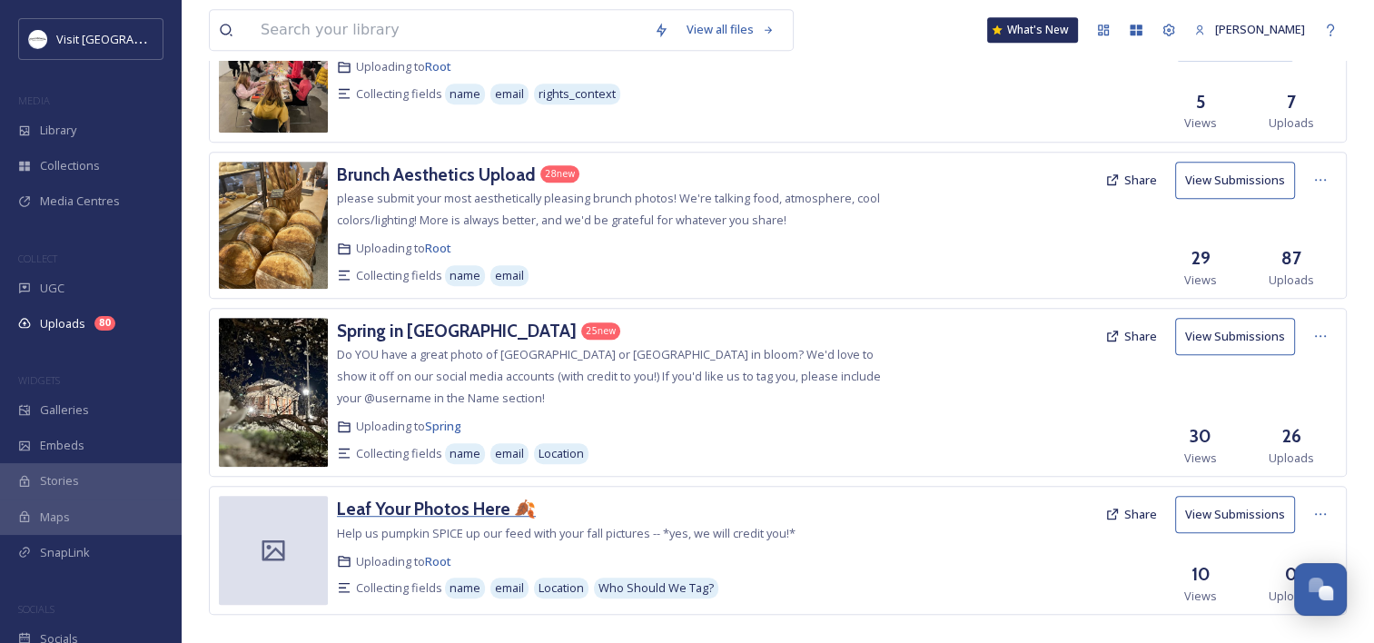
click at [457, 498] on h3 "Leaf Your Photos Here 🍂" at bounding box center [436, 509] width 199 height 22
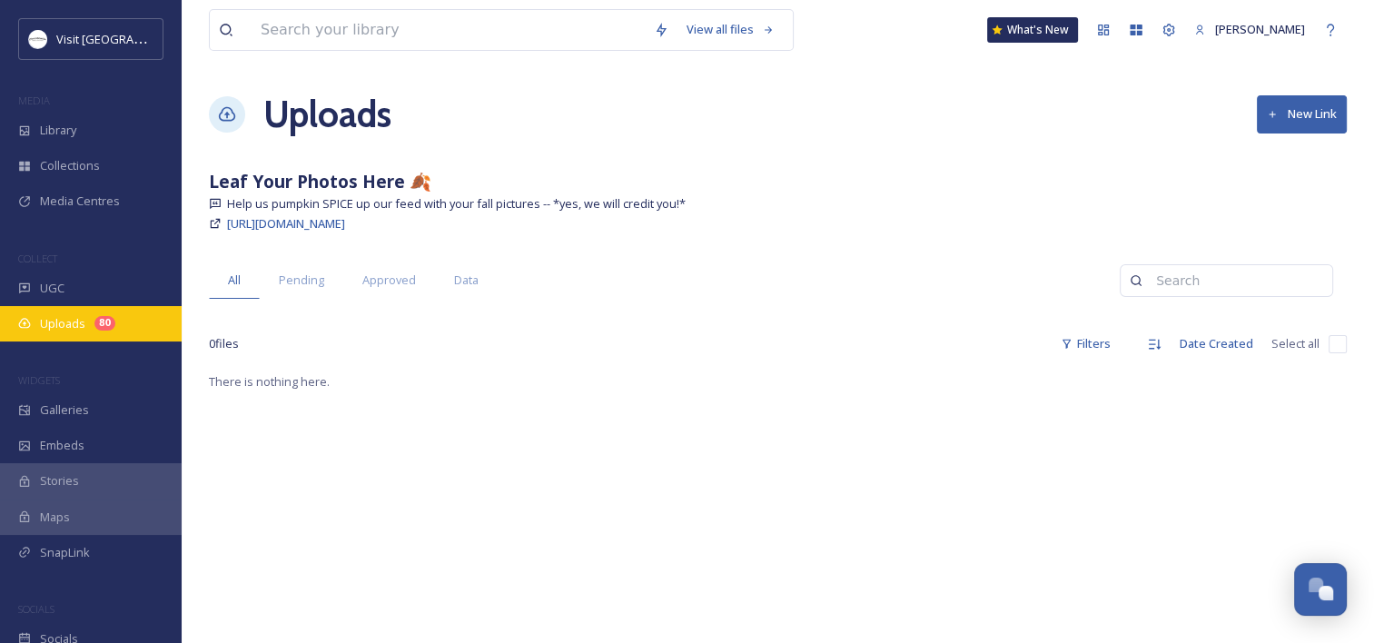
click at [57, 321] on span "Uploads" at bounding box center [62, 323] width 45 height 17
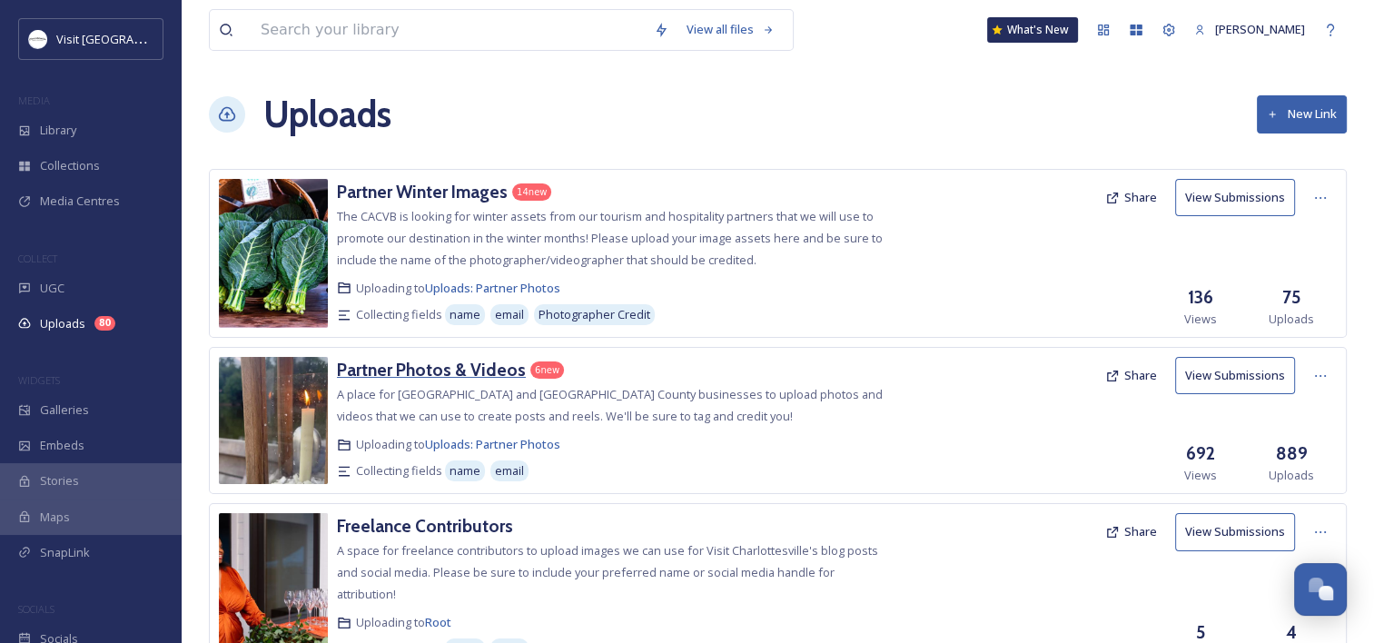
click at [466, 360] on h3 "Partner Photos & Videos" at bounding box center [431, 370] width 189 height 22
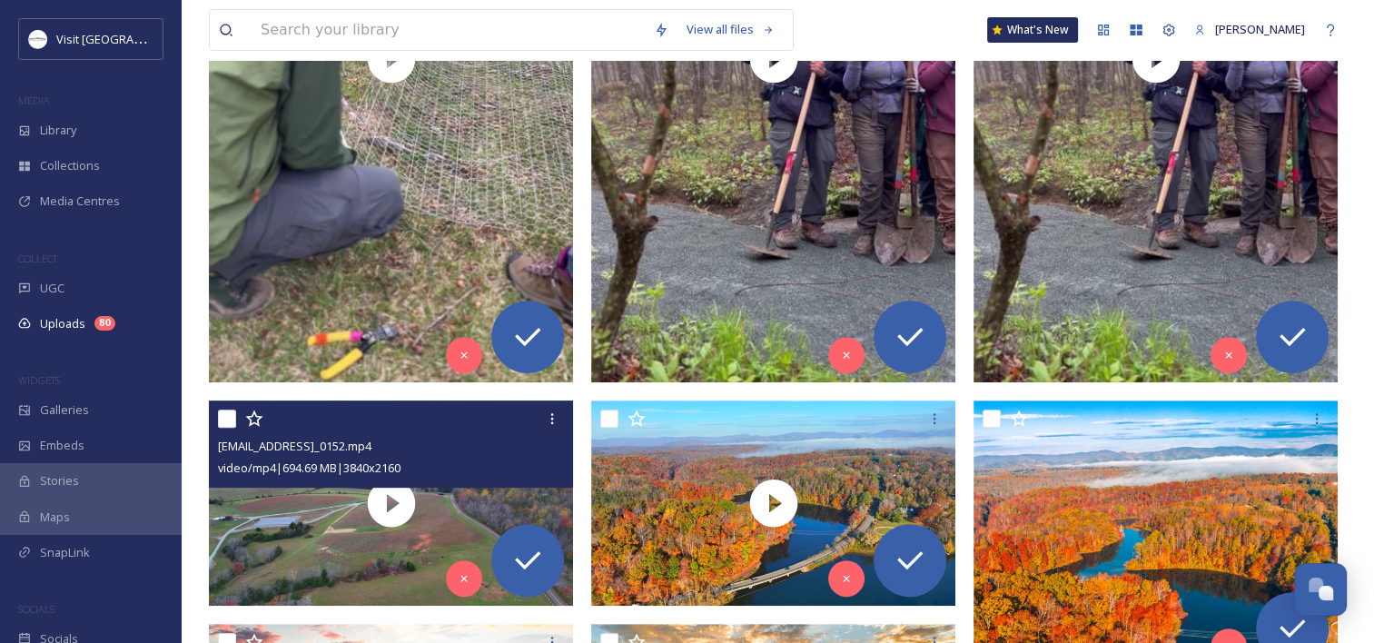
scroll to position [363, 0]
